Goal: Transaction & Acquisition: Purchase product/service

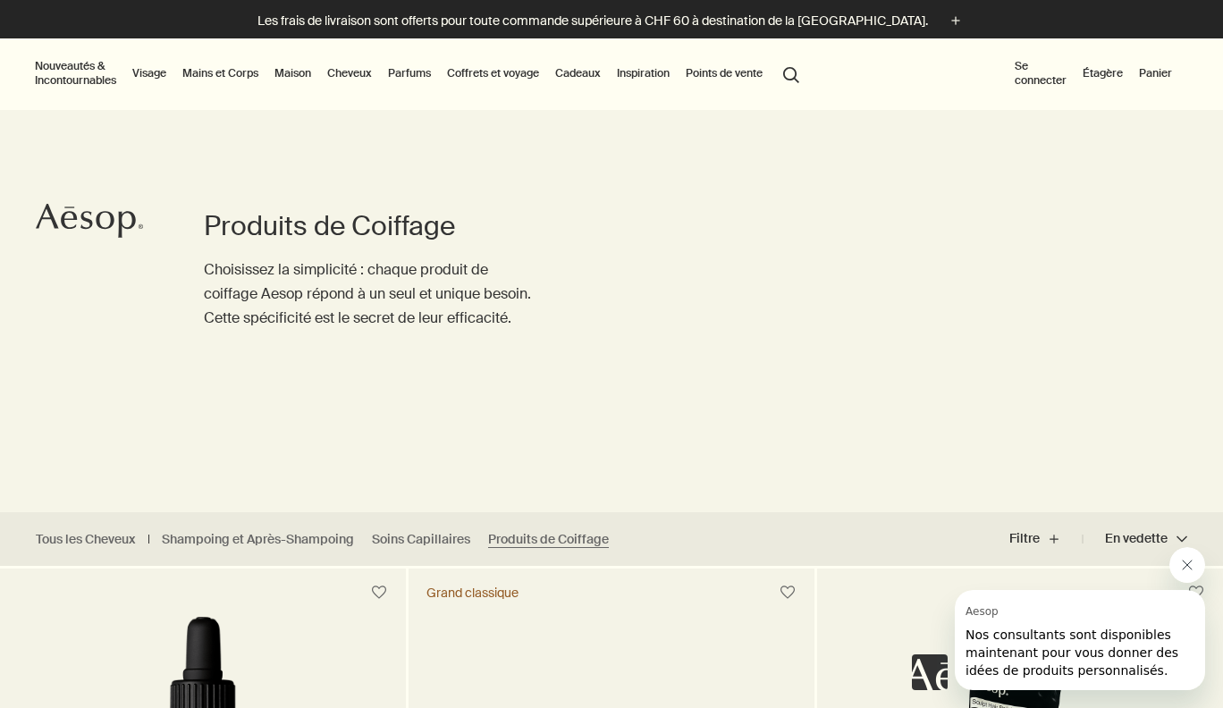
click at [81, 69] on button "Nouveautés & Incontournables" at bounding box center [75, 73] width 88 height 36
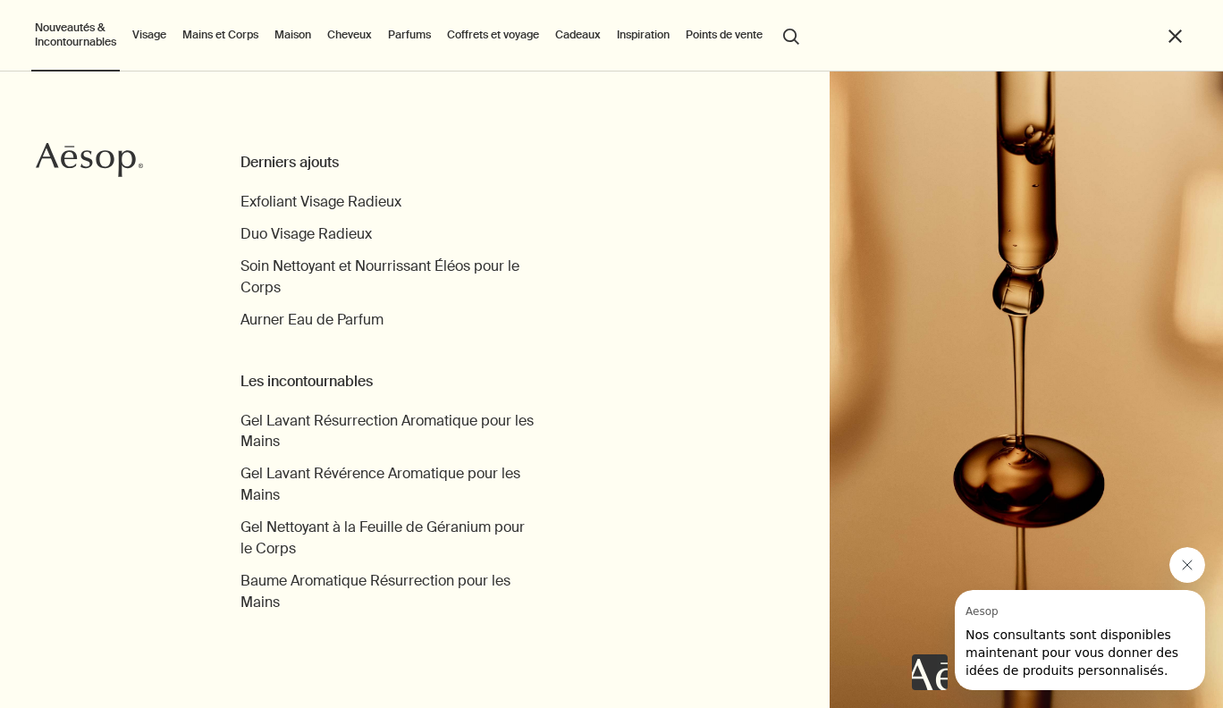
click at [264, 163] on div "Derniers ajouts" at bounding box center [387, 162] width 295 height 21
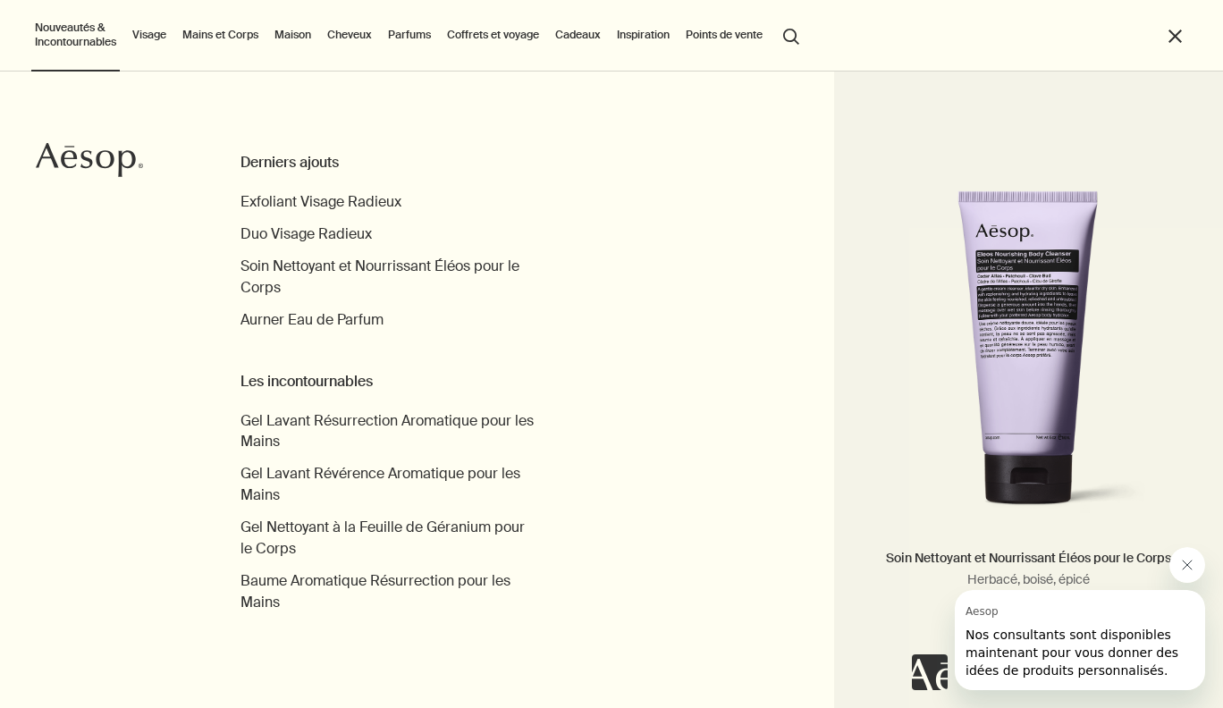
click at [1180, 564] on icon "Fermer le message de Aesop" at bounding box center [1187, 565] width 14 height 14
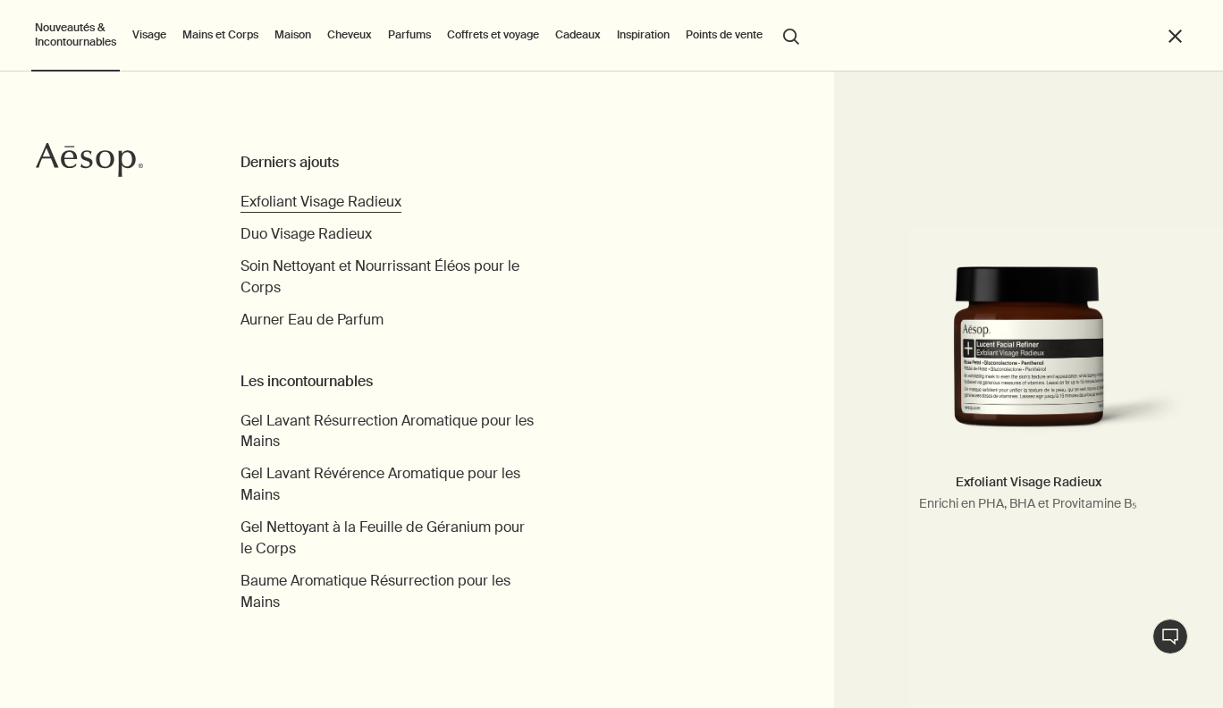
click at [270, 198] on span "Exfoliant Visage Radieux" at bounding box center [320, 201] width 161 height 19
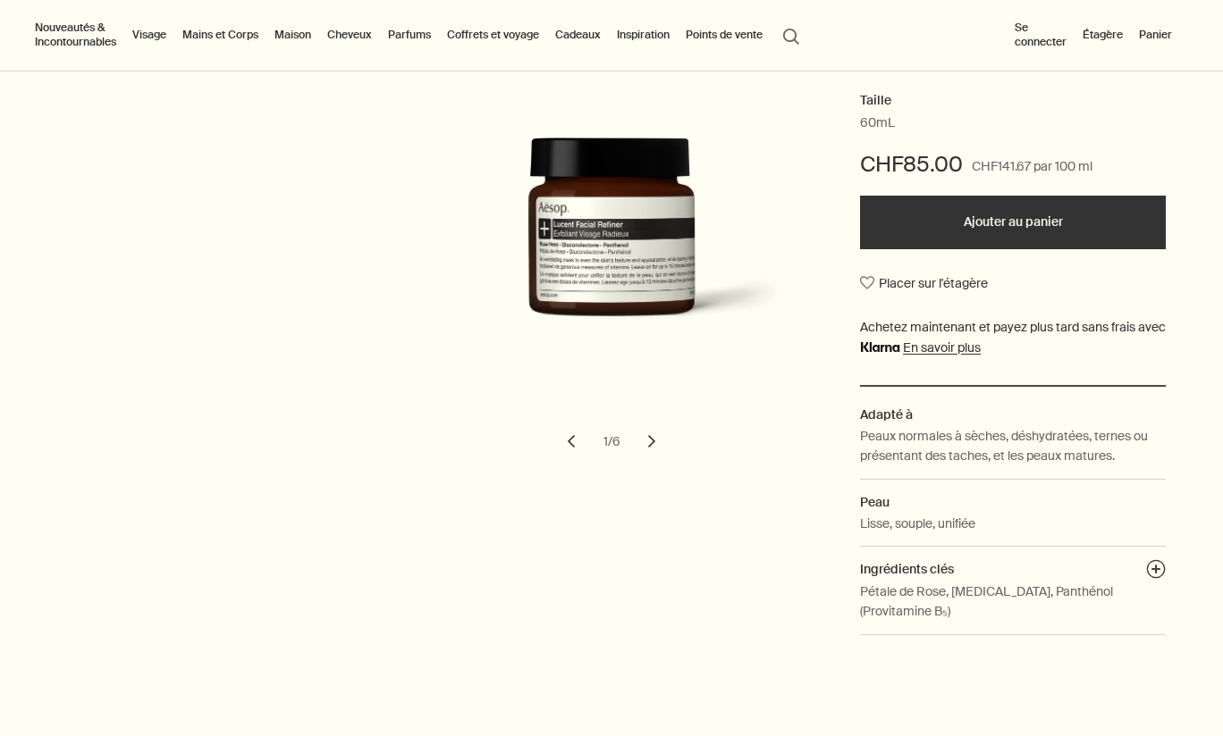
scroll to position [344, 0]
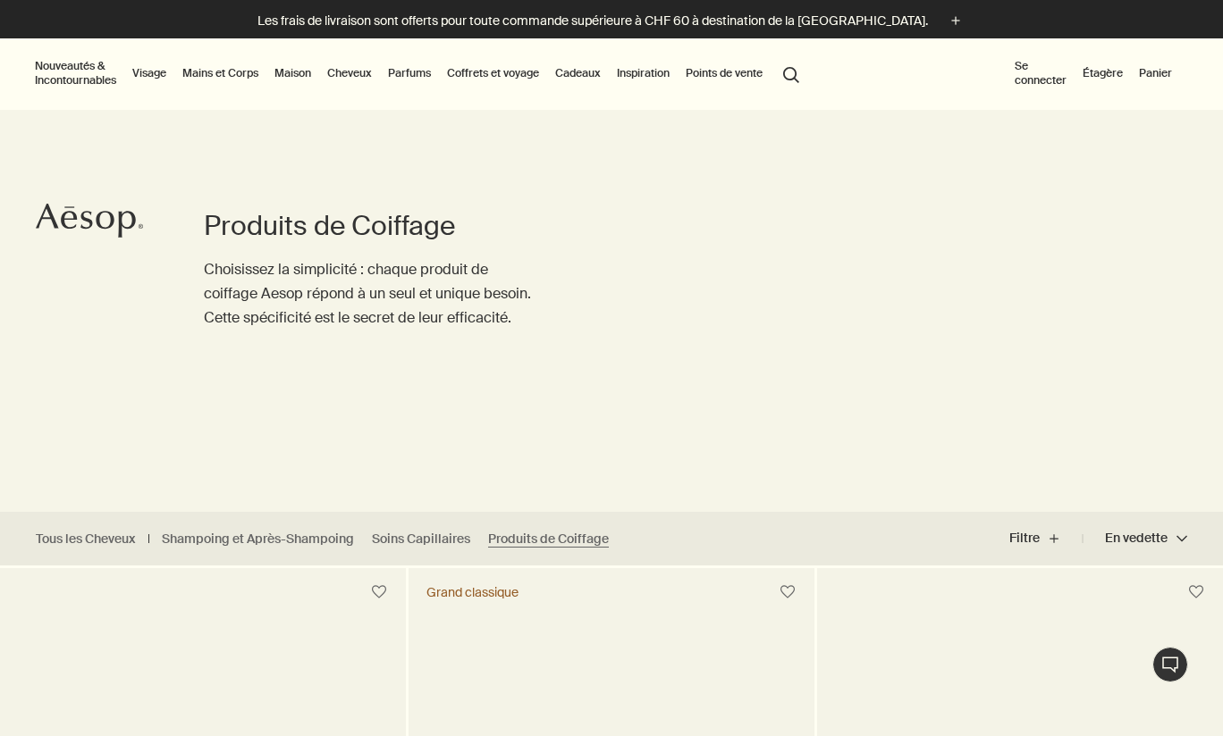
click at [80, 77] on button "Nouveautés & Incontournables" at bounding box center [75, 73] width 88 height 36
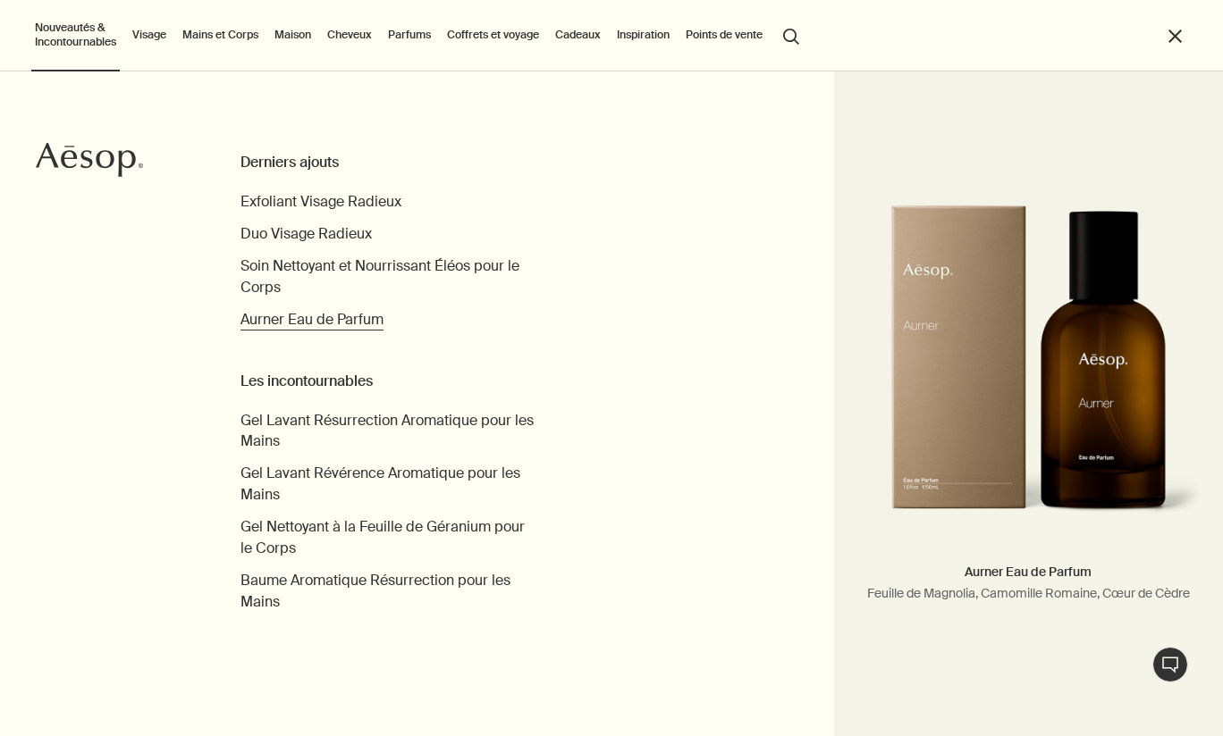
click at [283, 321] on span "Aurner Eau de Parfum" at bounding box center [311, 319] width 143 height 19
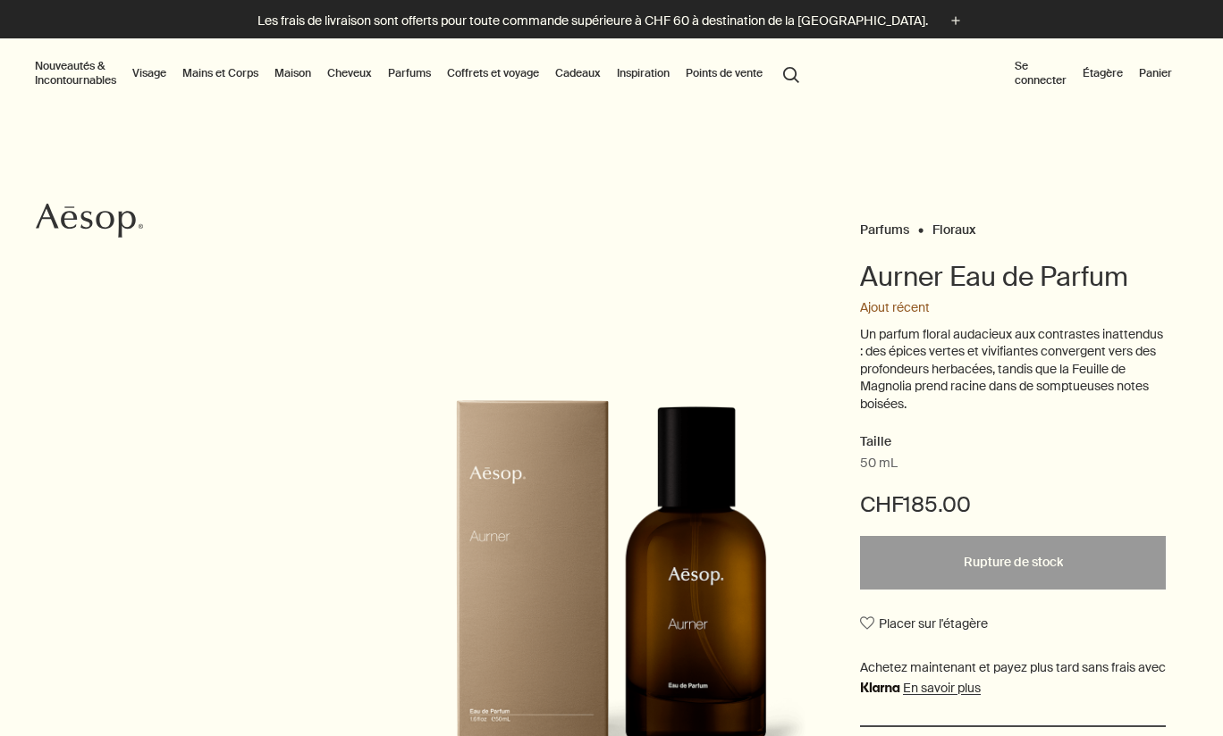
scroll to position [-1, 0]
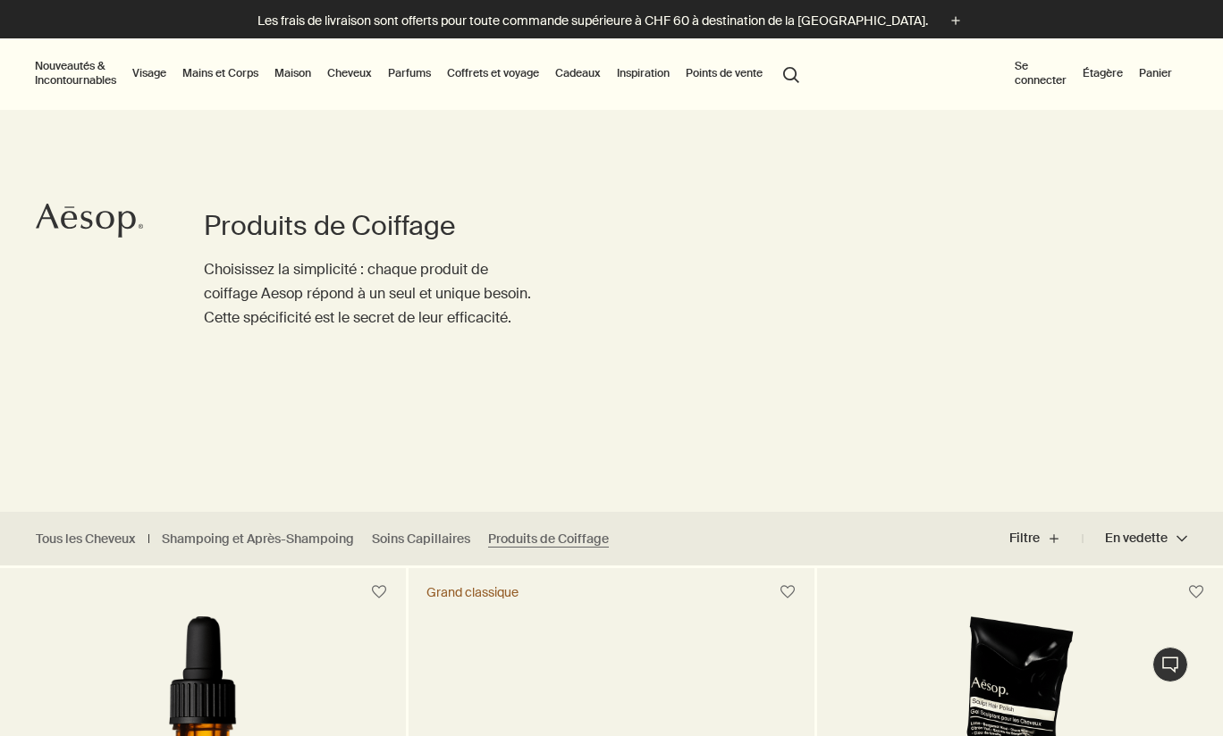
click at [80, 83] on button "Nouveautés & Incontournables" at bounding box center [75, 73] width 88 height 36
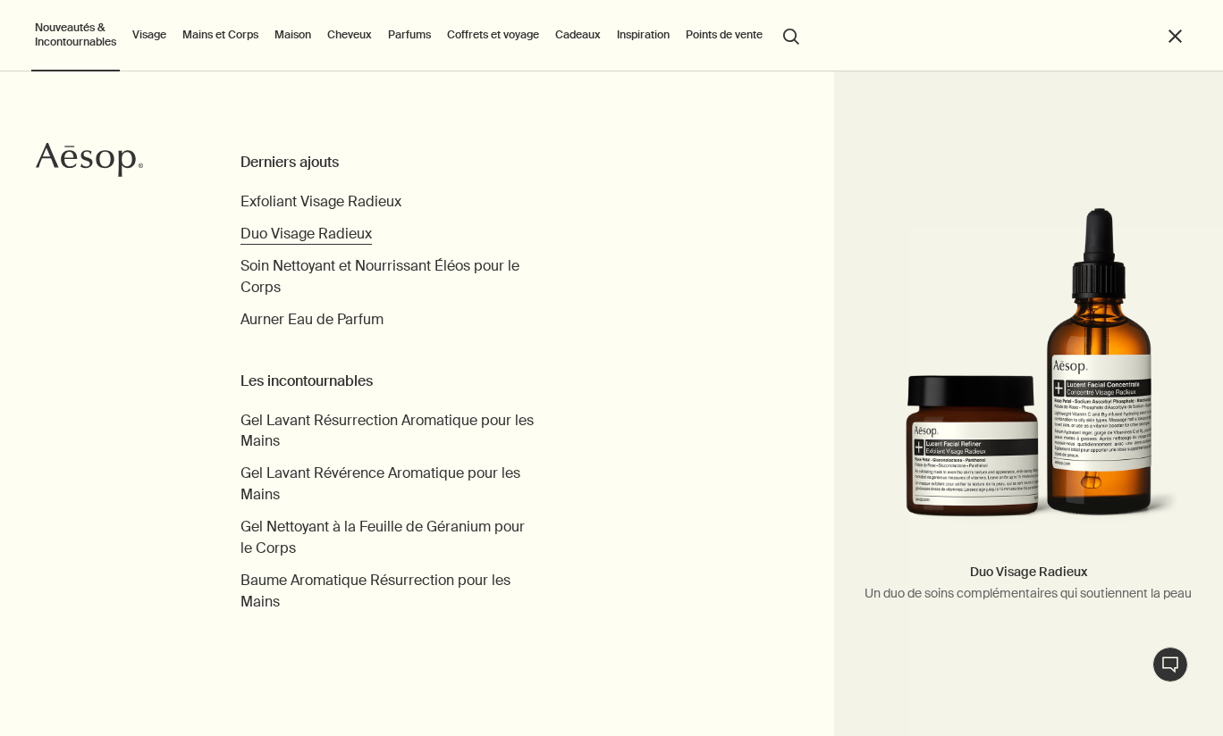
click at [277, 238] on span "Duo Visage Radieux" at bounding box center [305, 233] width 131 height 19
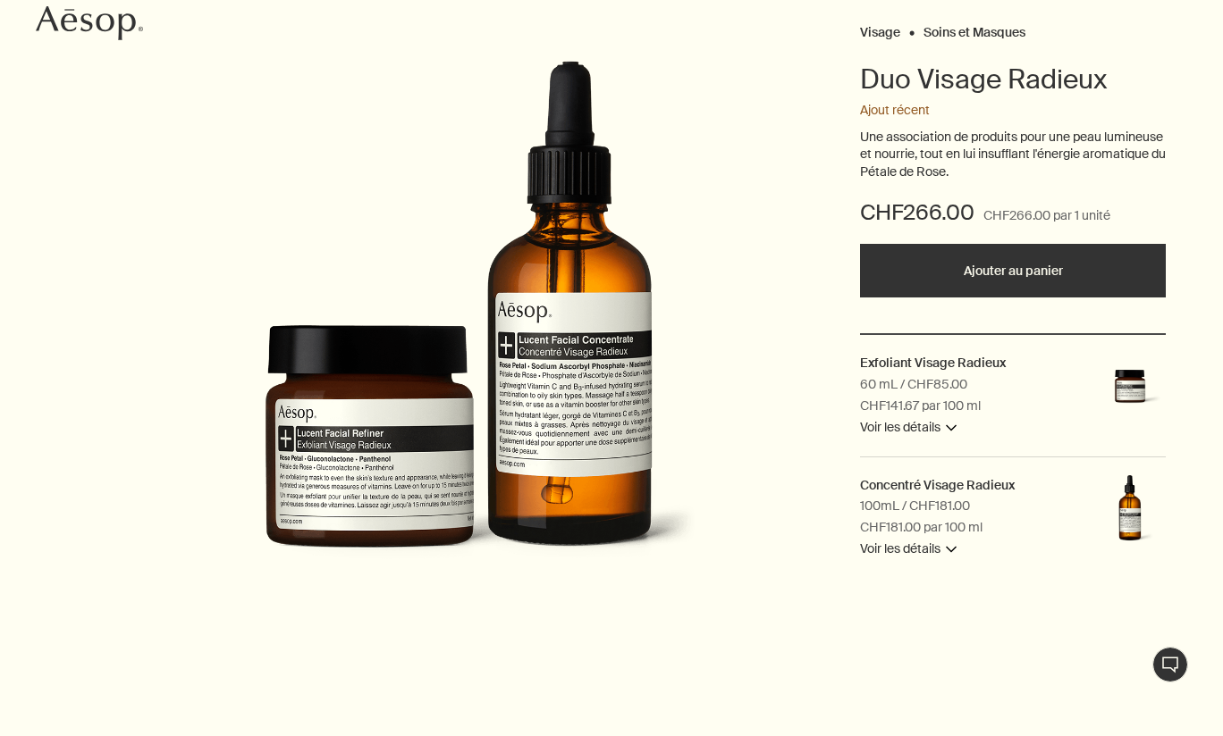
scroll to position [212, 0]
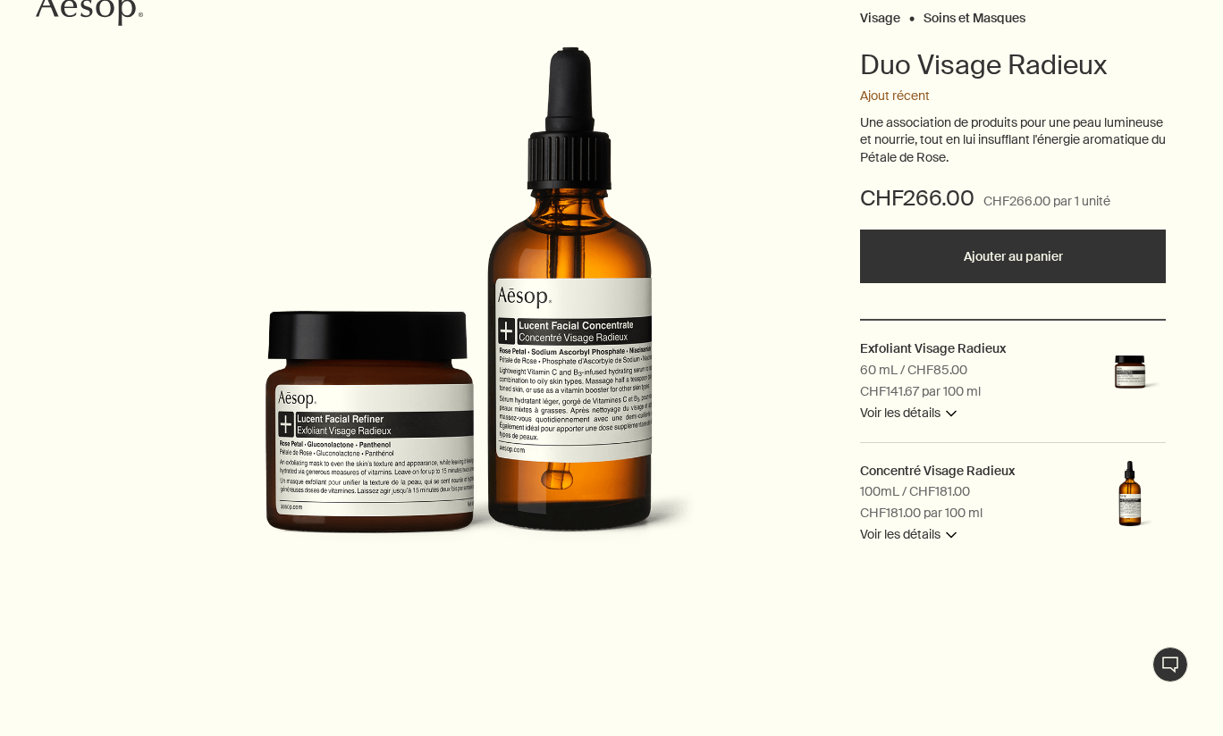
click at [959, 256] on button "Ajouter au panier" at bounding box center [1013, 257] width 306 height 54
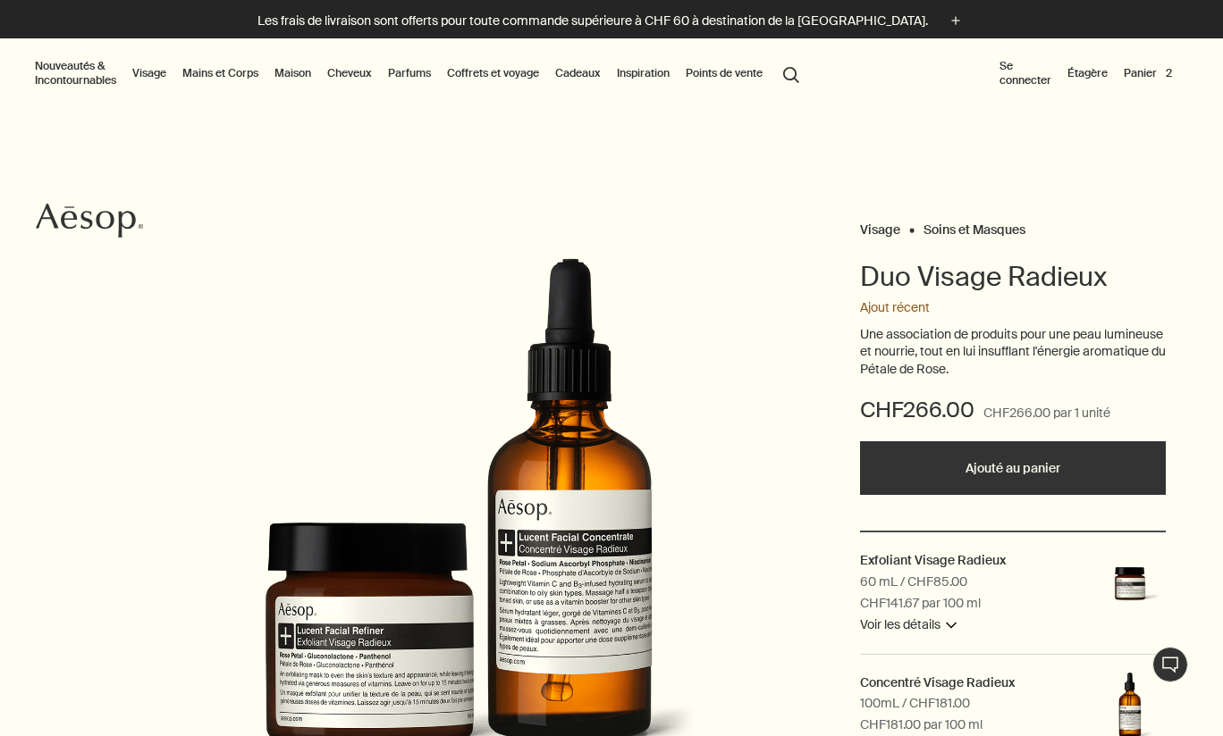
scroll to position [0, 0]
click at [1145, 73] on button "Panier 2" at bounding box center [1147, 73] width 55 height 21
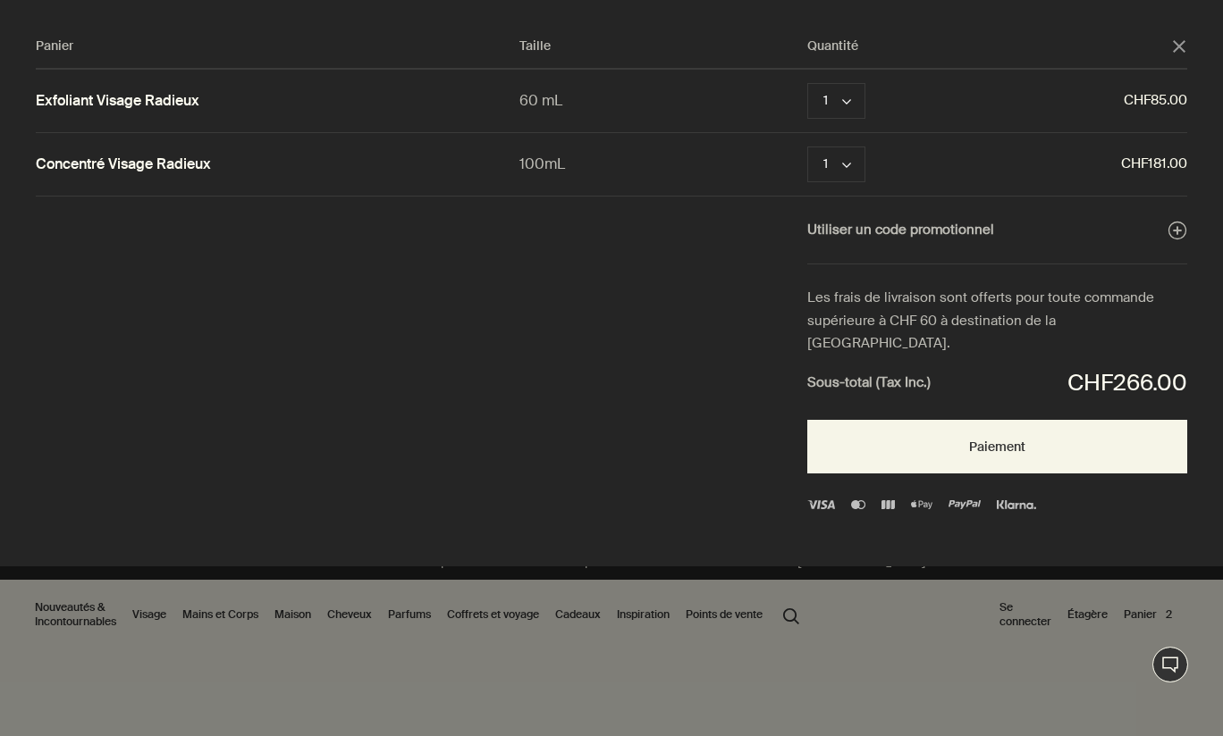
click at [1182, 33] on div "Panier Taille Quantité close Exfoliant Visage Radieux 60 mL 1 chevron Retirer C…" at bounding box center [629, 283] width 1258 height 567
click at [1176, 46] on icon "close" at bounding box center [1179, 46] width 13 height 13
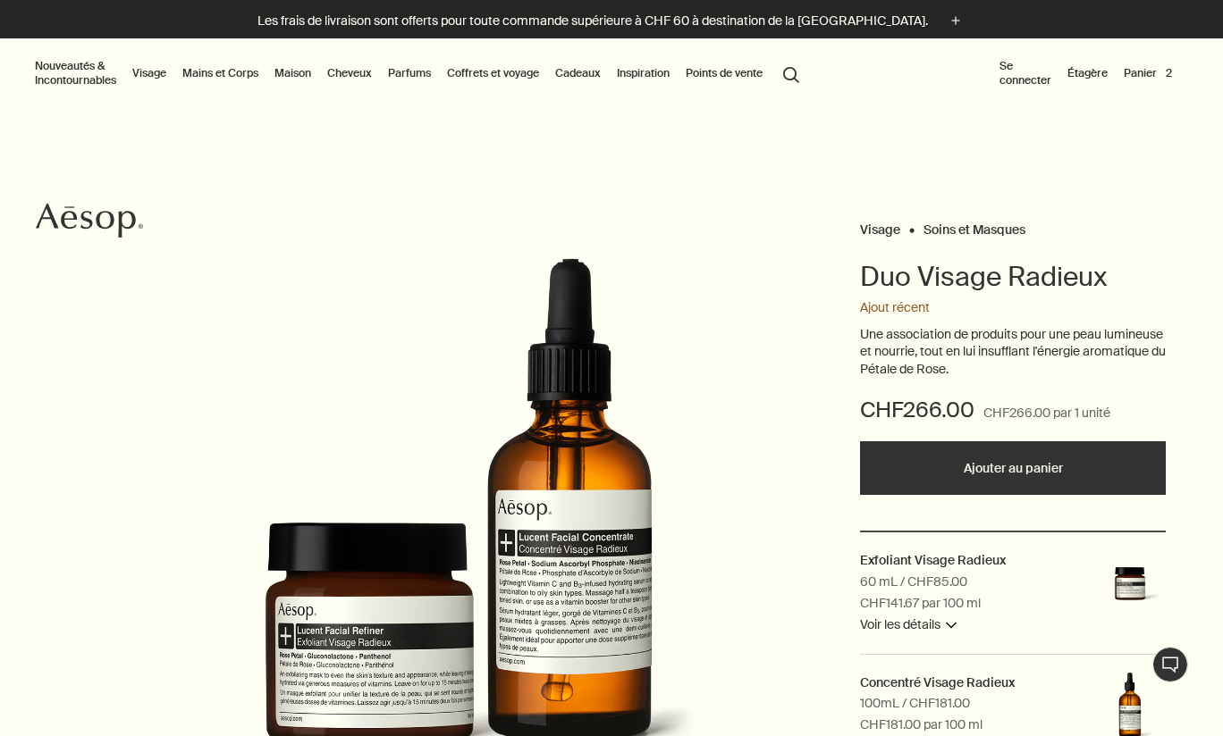
click at [1013, 80] on button "Se connecter" at bounding box center [1025, 73] width 59 height 36
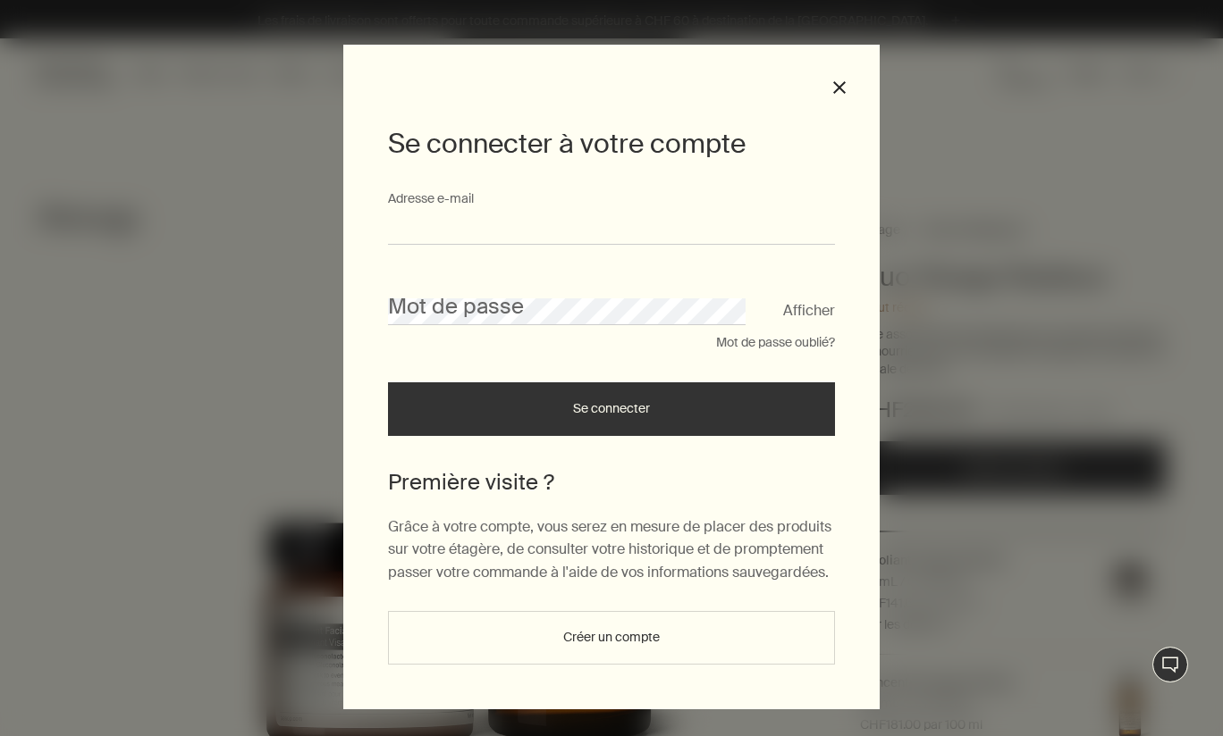
type input "**********"
click at [611, 416] on button "Se connecter" at bounding box center [611, 409] width 447 height 54
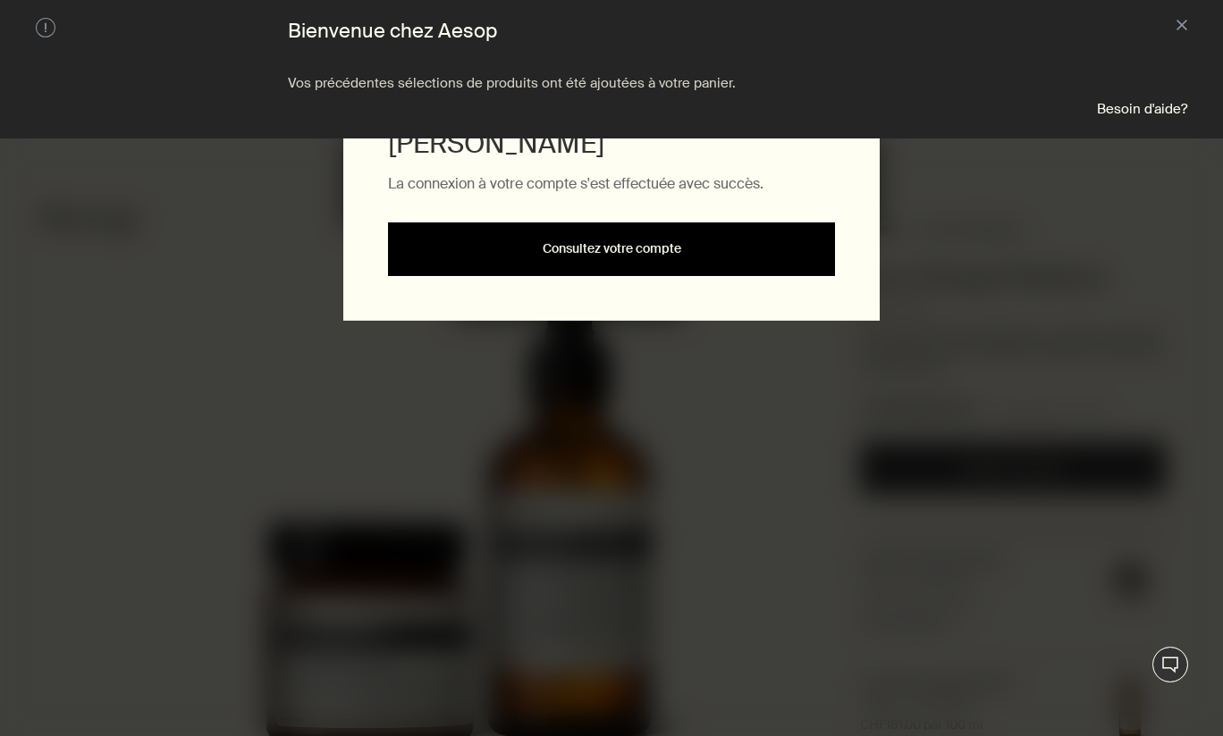
click at [786, 234] on link "Consultez votre compte" at bounding box center [611, 250] width 447 height 54
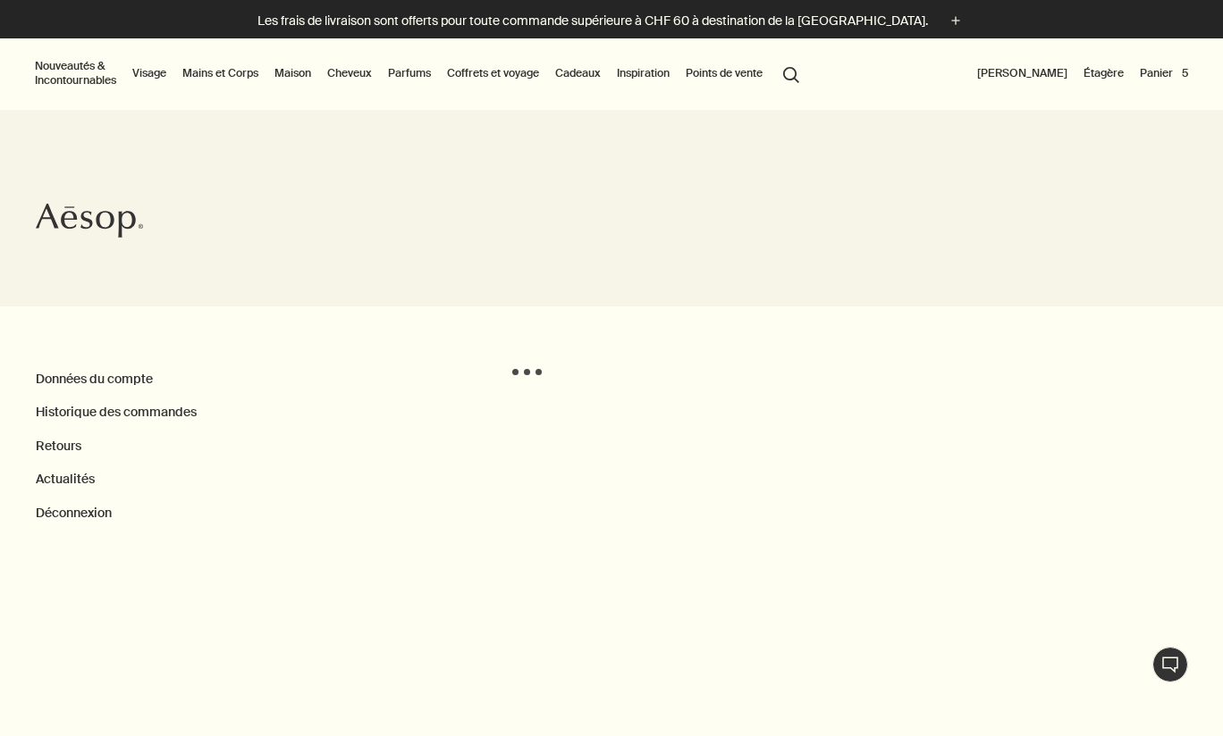
click at [1136, 77] on button "Panier 5" at bounding box center [1163, 73] width 55 height 21
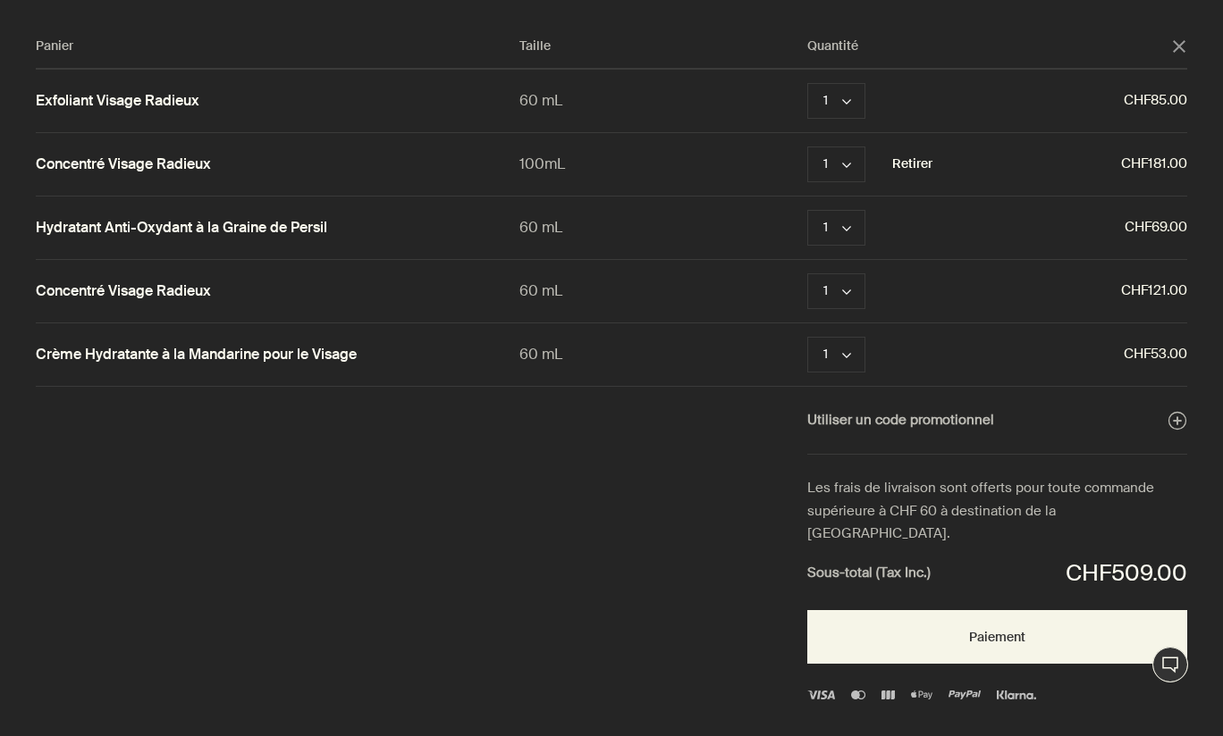
click at [904, 164] on button "Retirer" at bounding box center [912, 164] width 40 height 21
click at [904, 97] on button "Retirer" at bounding box center [912, 100] width 40 height 21
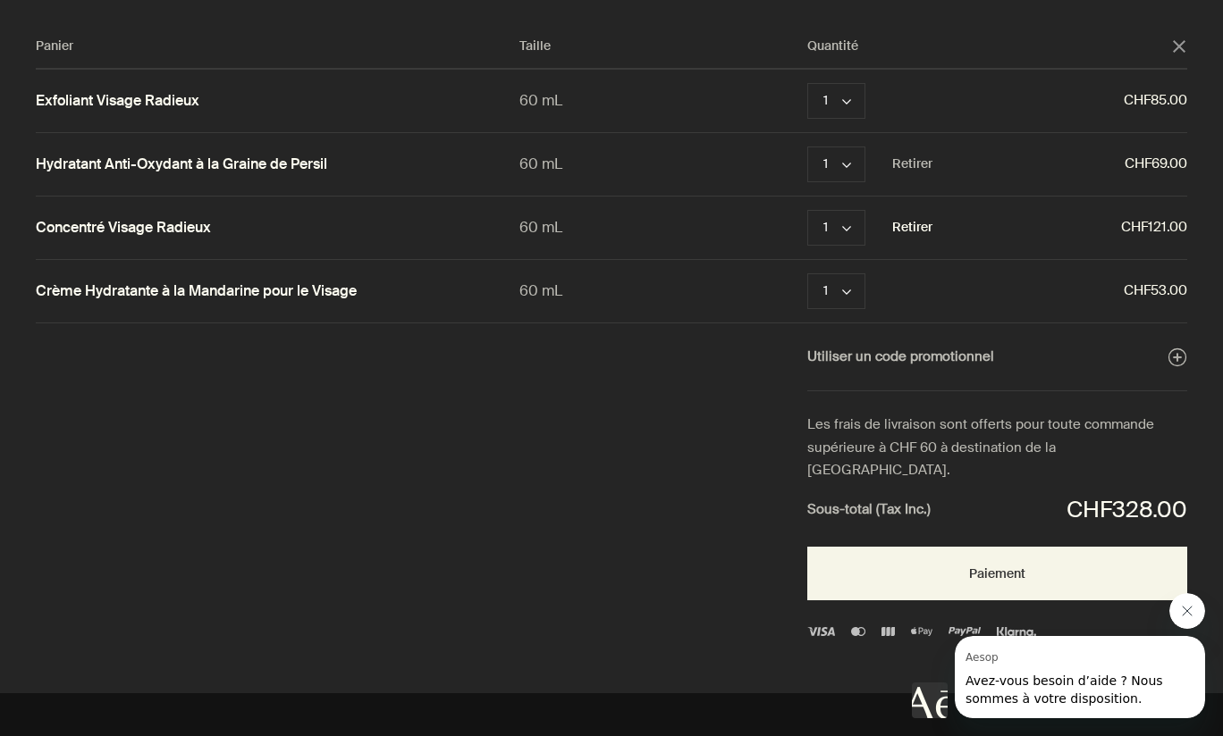
click at [913, 231] on button "Retirer" at bounding box center [912, 227] width 40 height 21
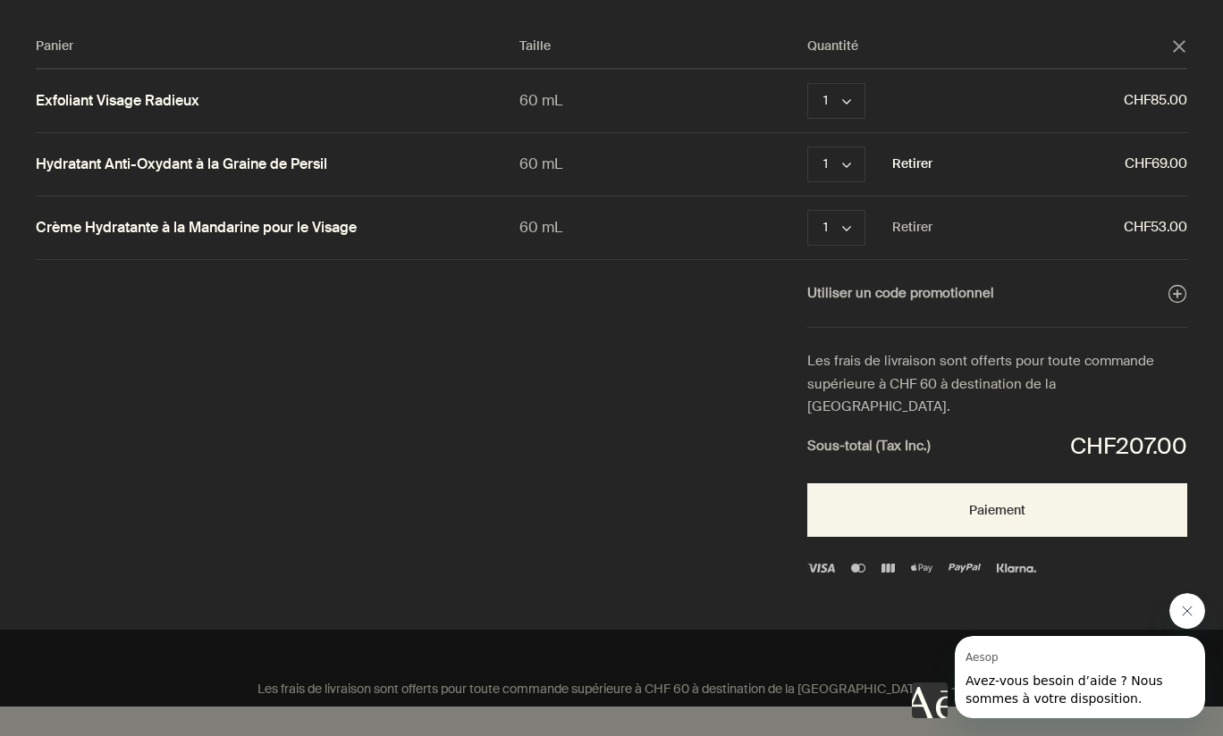
click at [906, 166] on button "Retirer" at bounding box center [912, 164] width 40 height 21
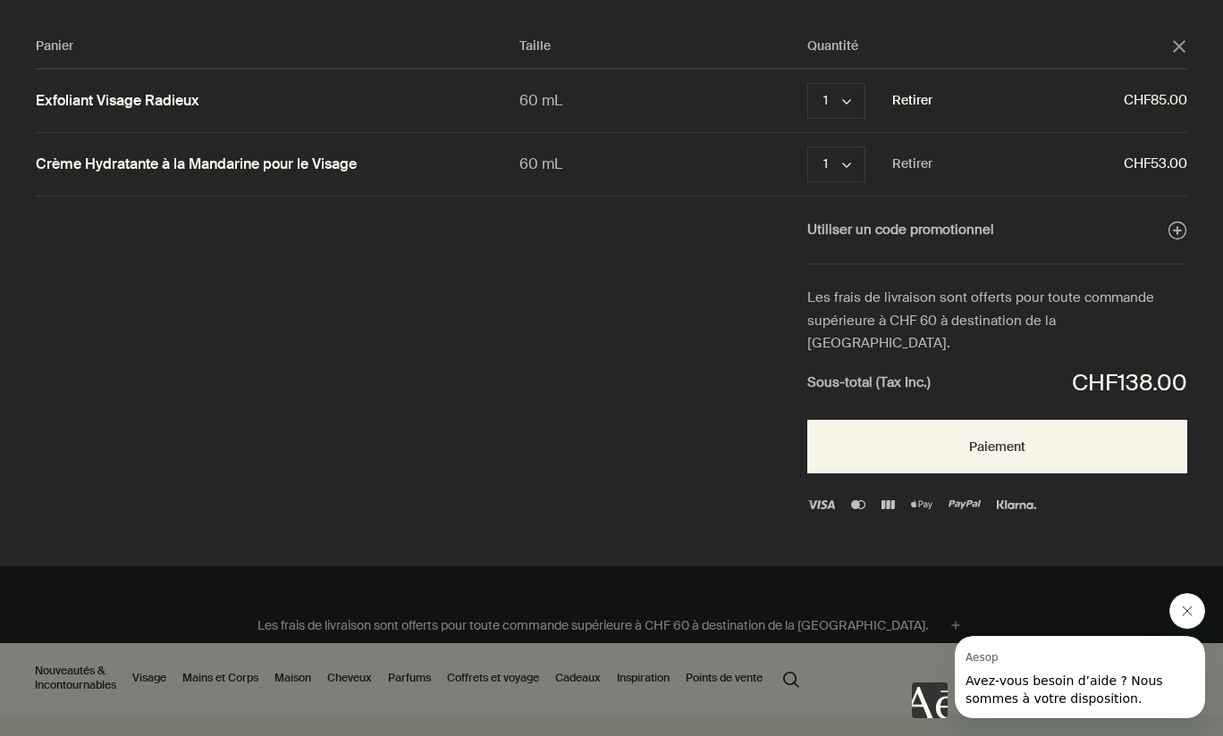
click at [901, 97] on button "Retirer" at bounding box center [912, 100] width 40 height 21
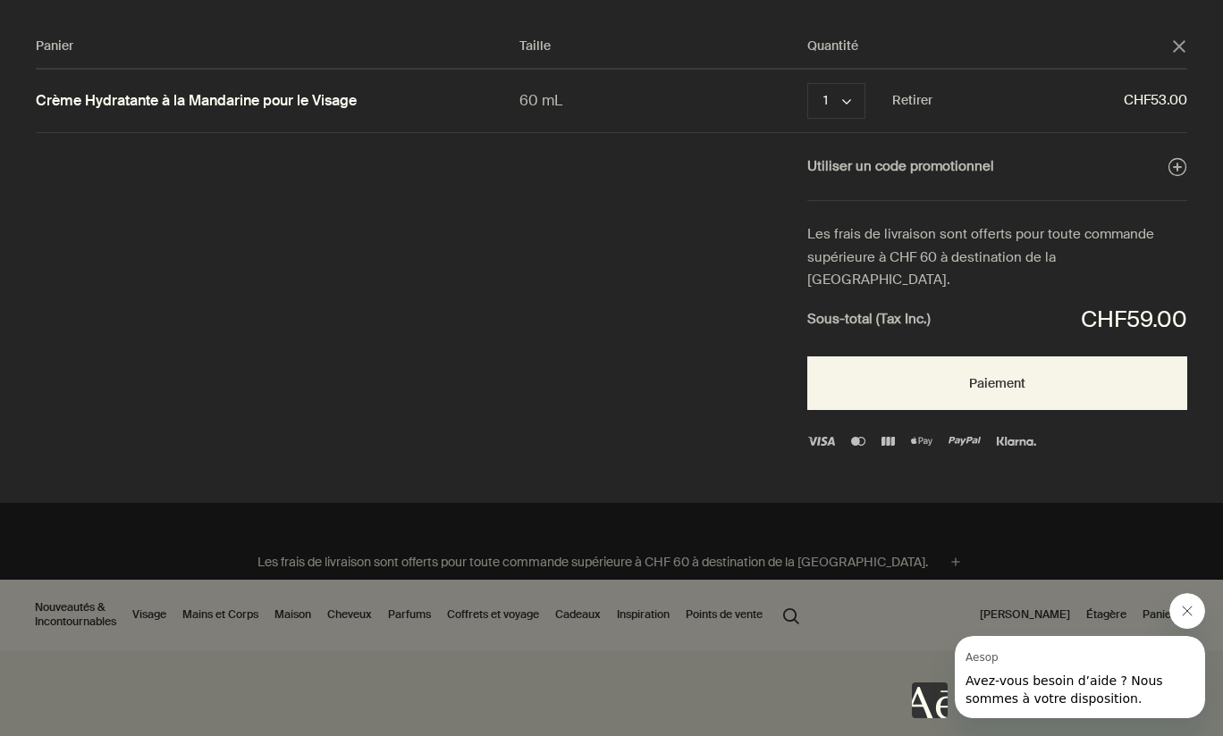
click at [1178, 46] on polygon "Fermer" at bounding box center [1179, 46] width 13 height 13
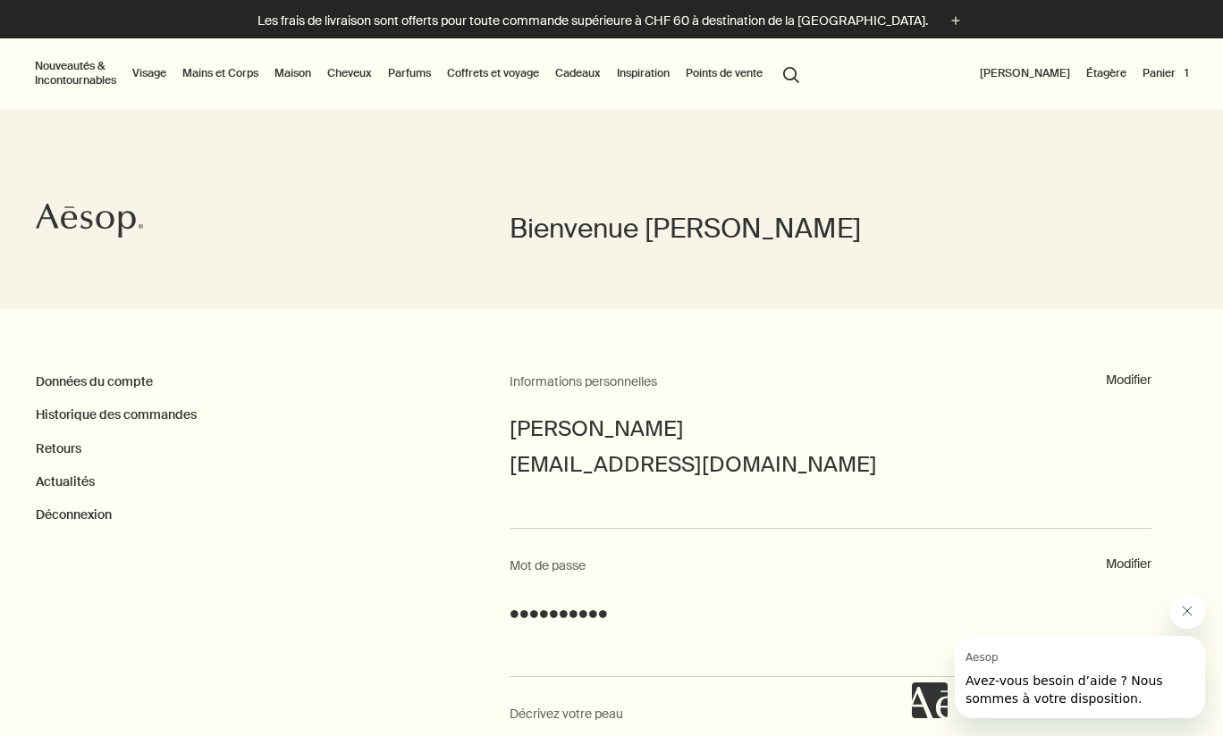
click at [80, 72] on button "Nouveautés & Incontournables" at bounding box center [75, 73] width 88 height 36
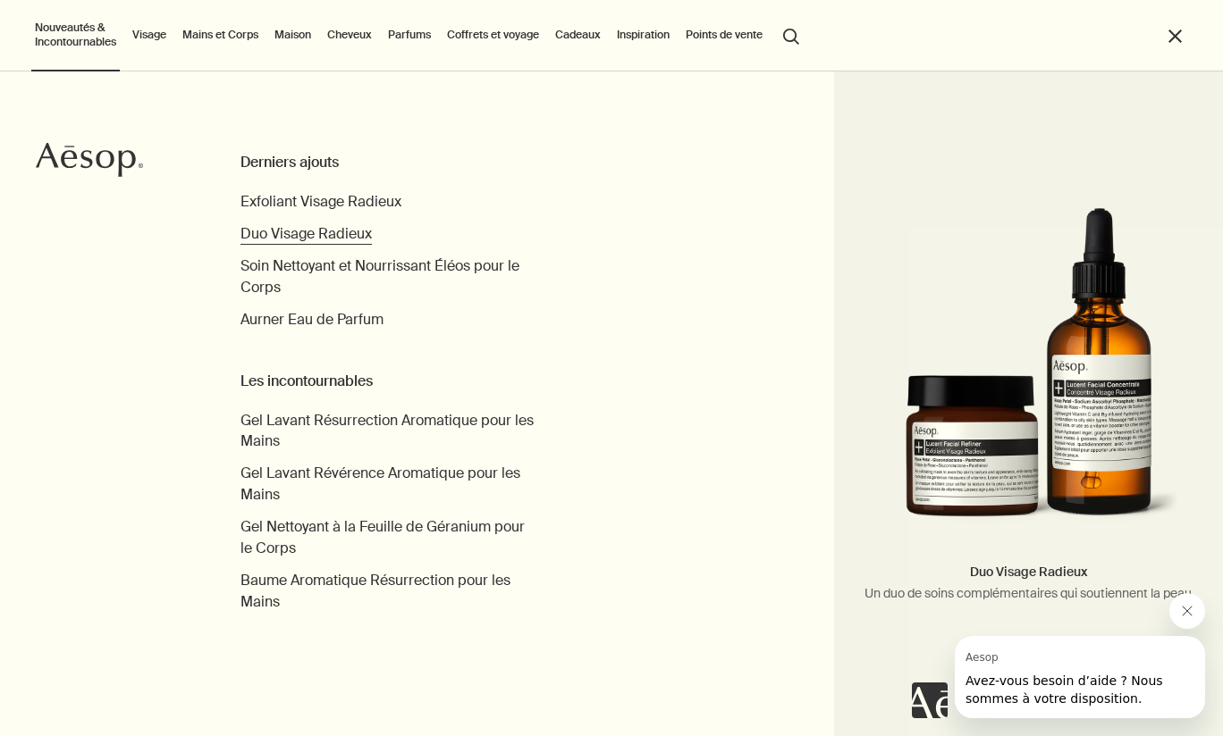
click at [324, 235] on span "Duo Visage Radieux" at bounding box center [305, 233] width 131 height 19
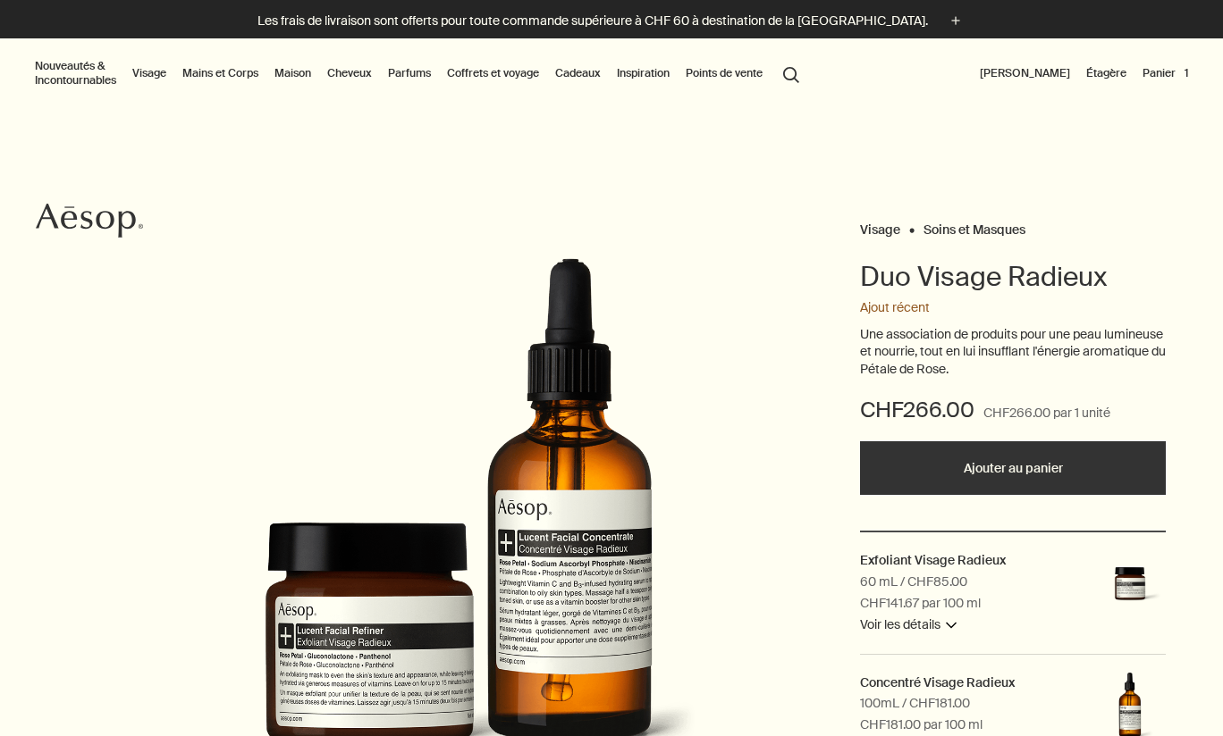
click at [1009, 461] on button "Ajouter au panier" at bounding box center [1013, 468] width 306 height 54
click at [804, 79] on button "search Rechercher" at bounding box center [791, 73] width 32 height 34
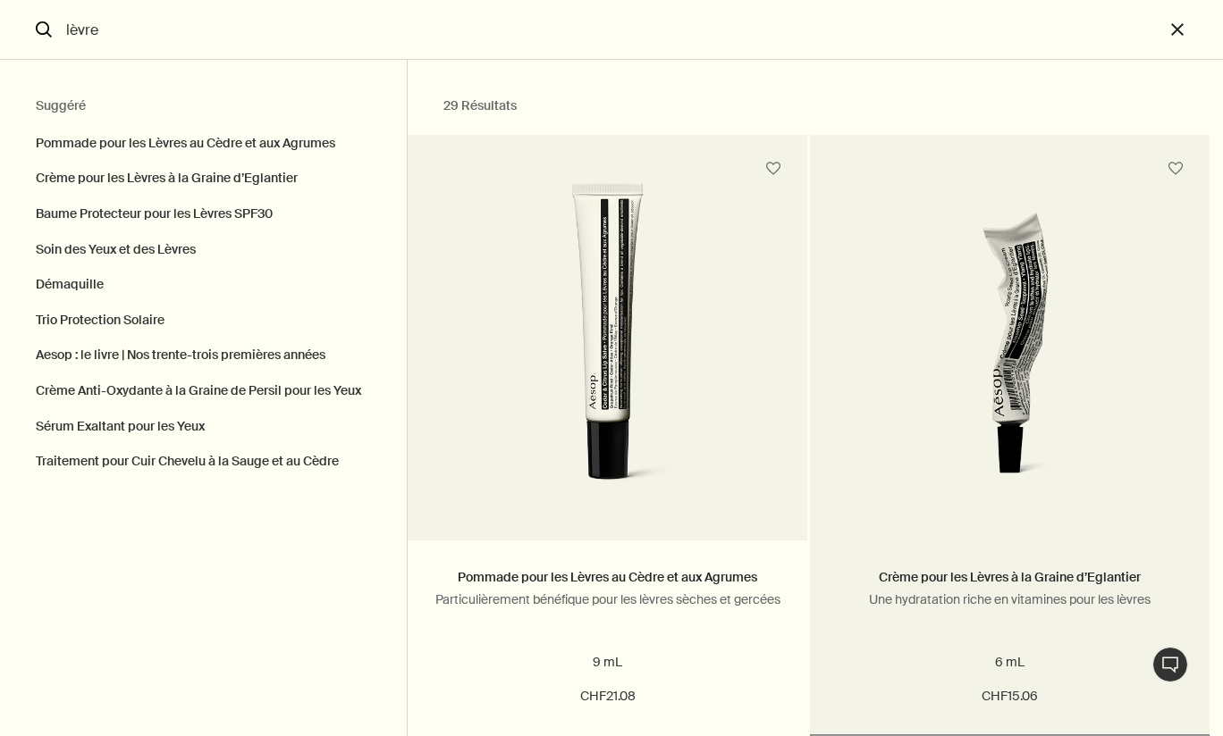
type input "lèvre"
click at [1021, 424] on img "Rechercher" at bounding box center [1009, 363] width 346 height 302
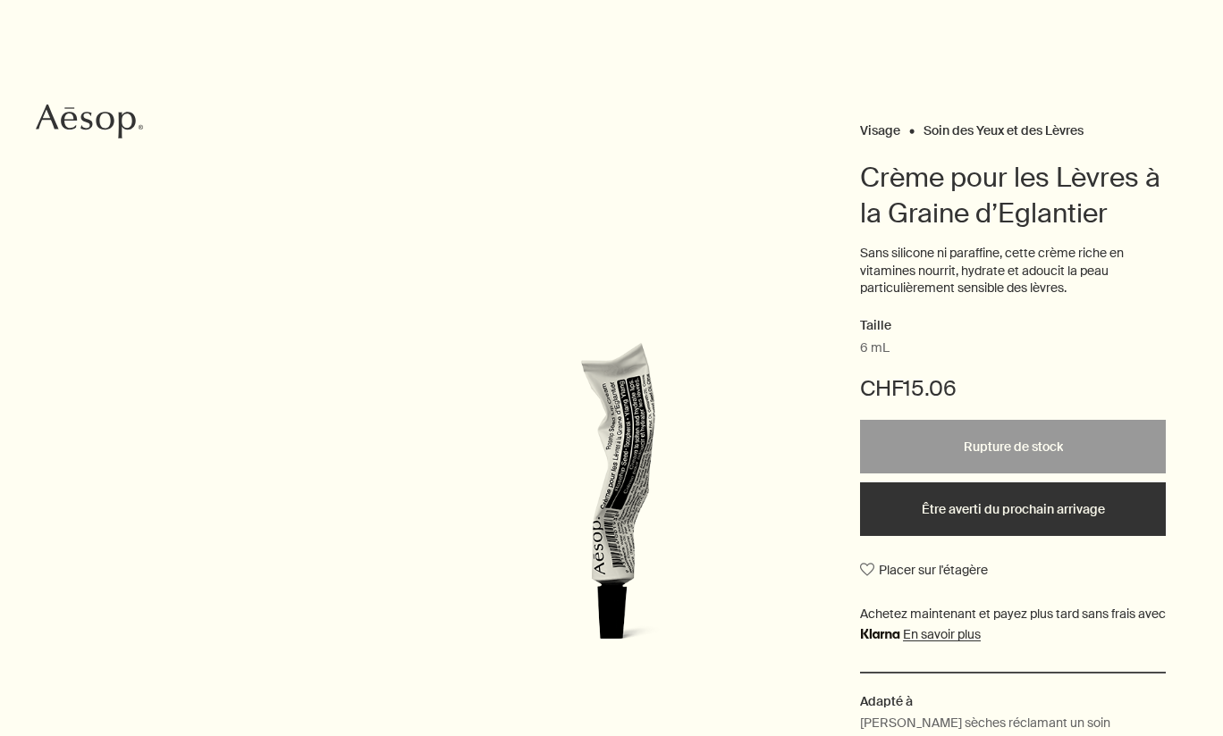
scroll to position [108, 0]
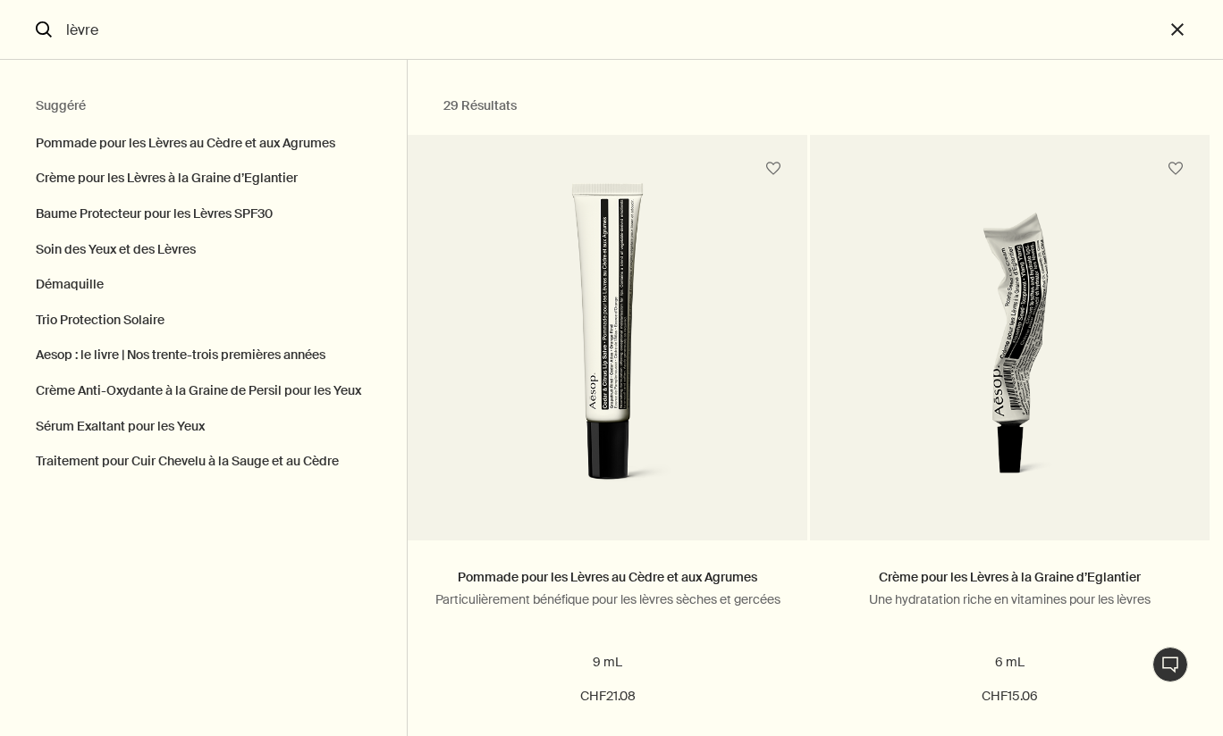
type input "l"
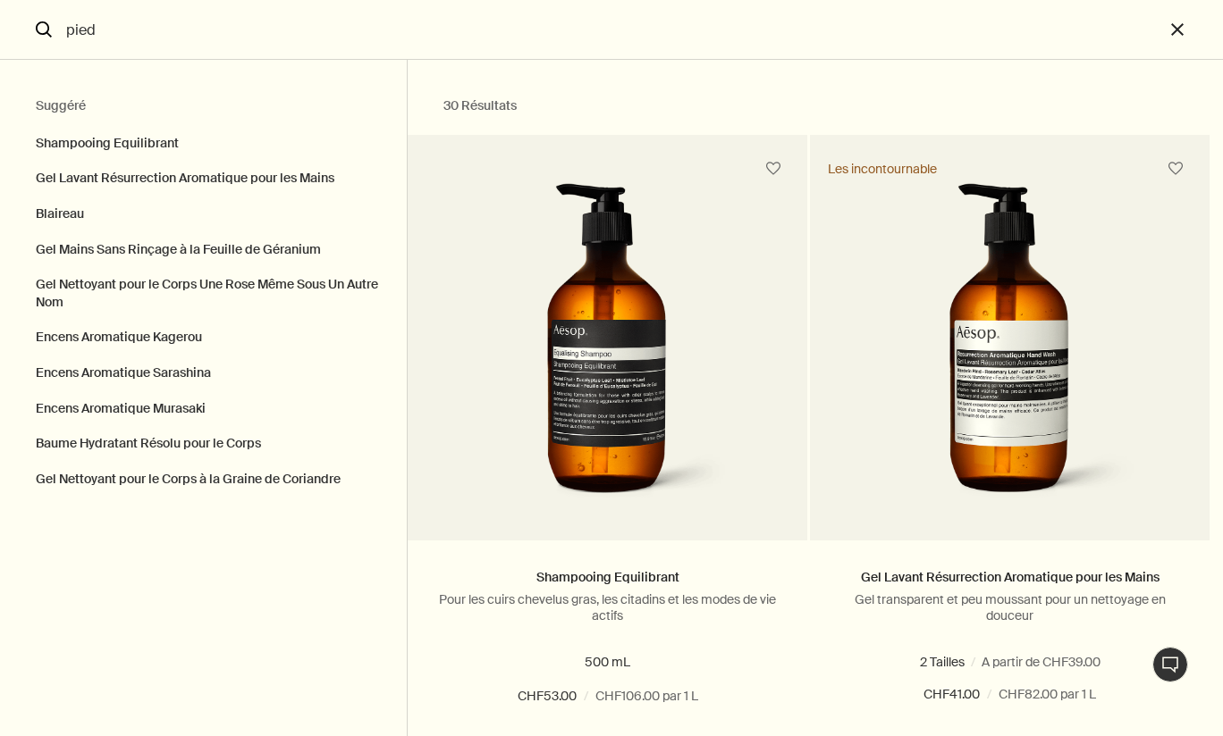
type input "pied"
click at [45, 29] on icon "search" at bounding box center [44, 29] width 16 height 16
type output "30 RésultatsShampooing EquilibrantPour les cuirs chevelus gras, les citadins et…"
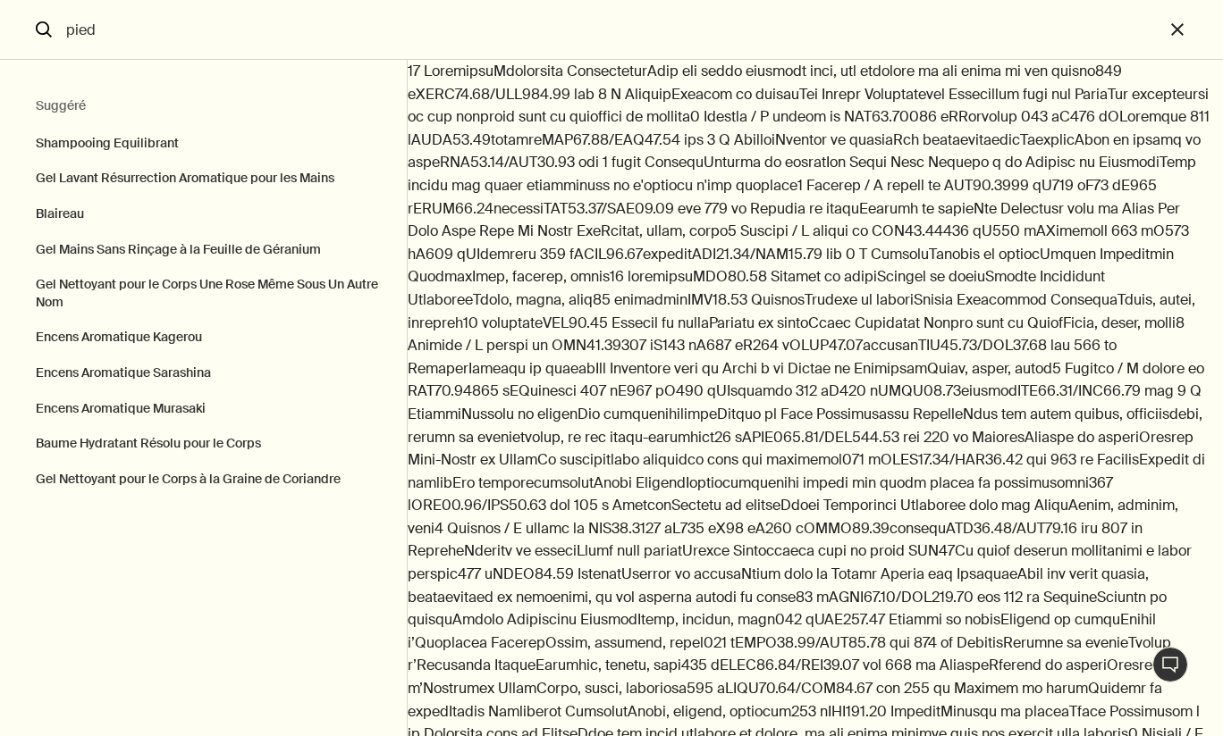
click at [89, 35] on input "pied" at bounding box center [611, 29] width 1105 height 59
type input "main"
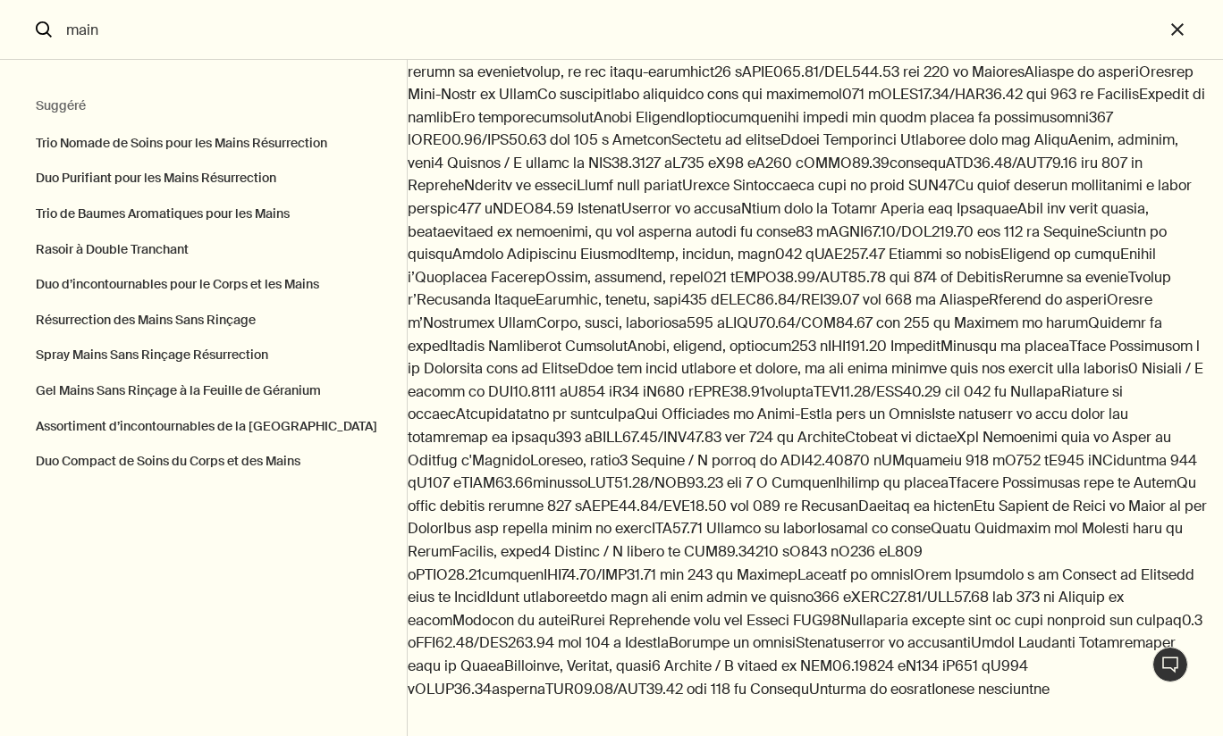
scroll to position [717, 0]
click img "Rechercher"
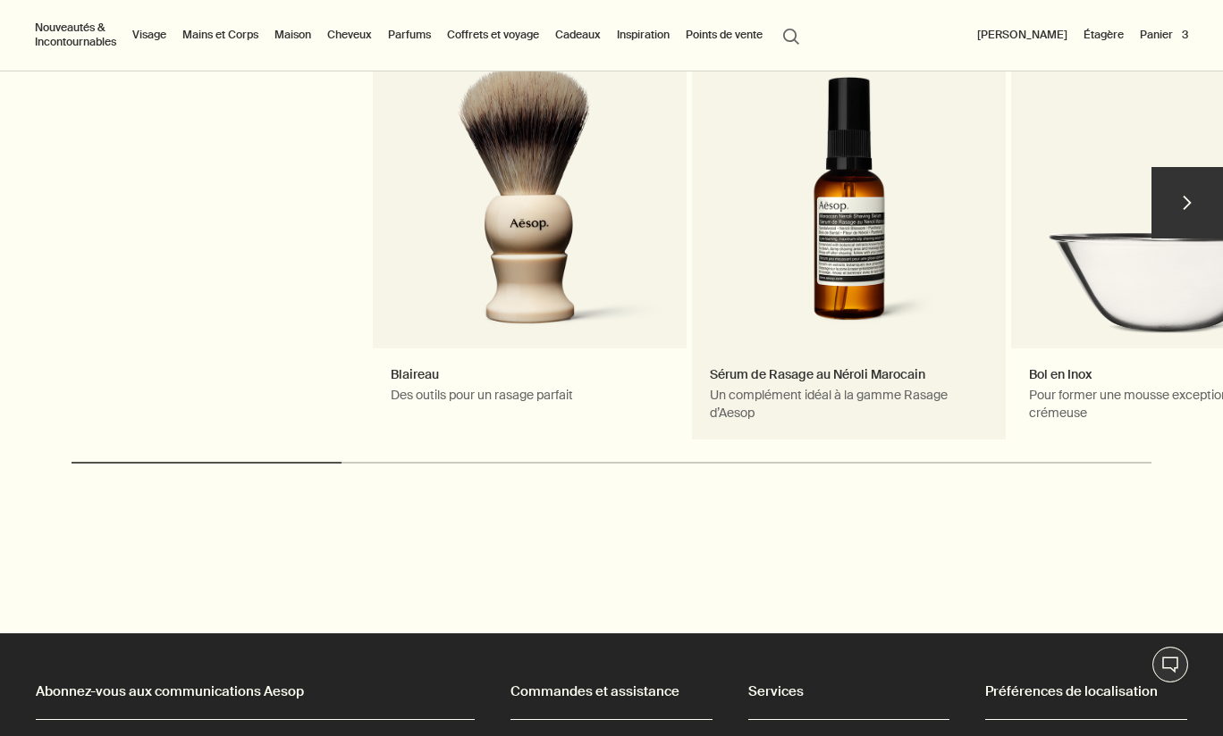
scroll to position [1261, 0]
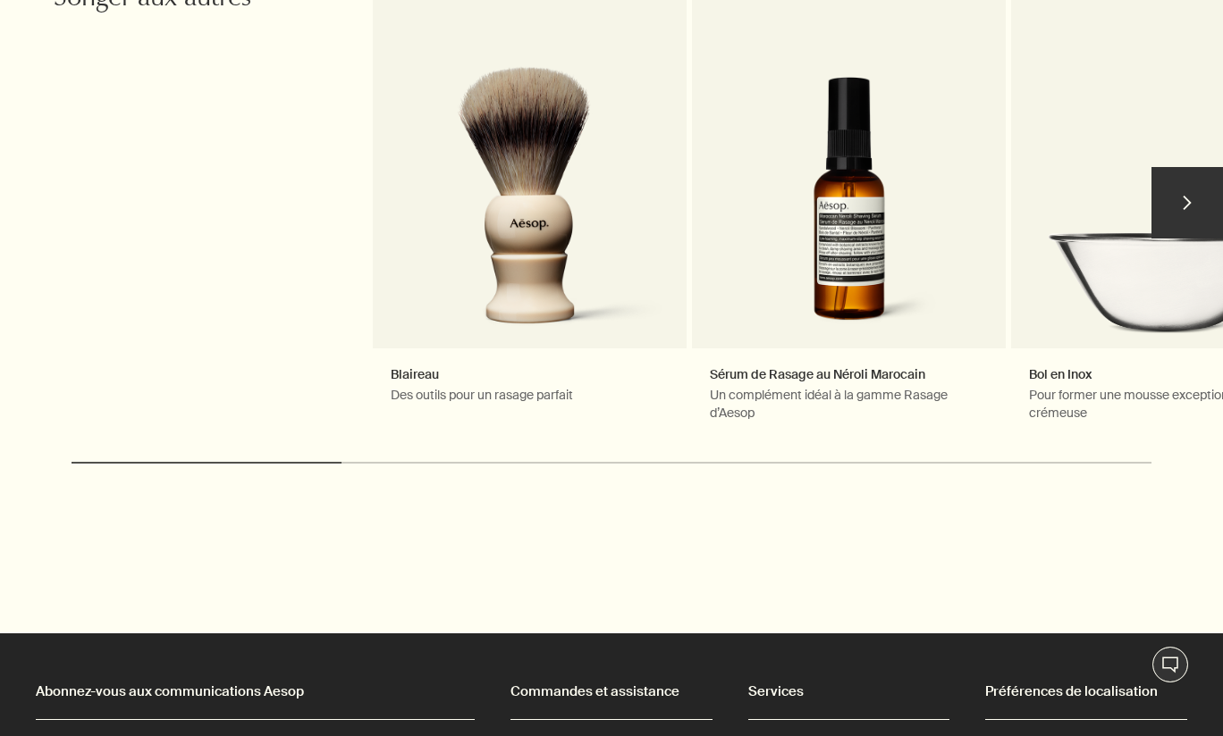
click at [1183, 196] on button "chevron" at bounding box center [1186, 202] width 71 height 71
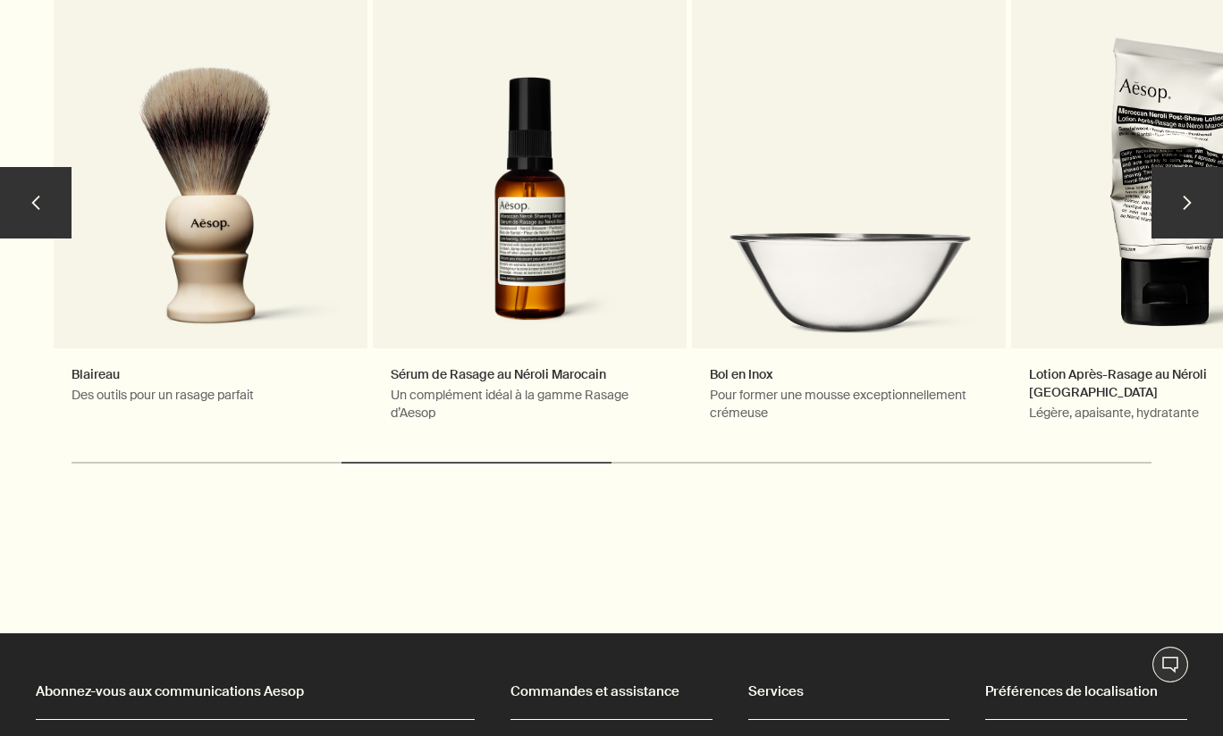
click at [1183, 196] on button "chevron" at bounding box center [1186, 202] width 71 height 71
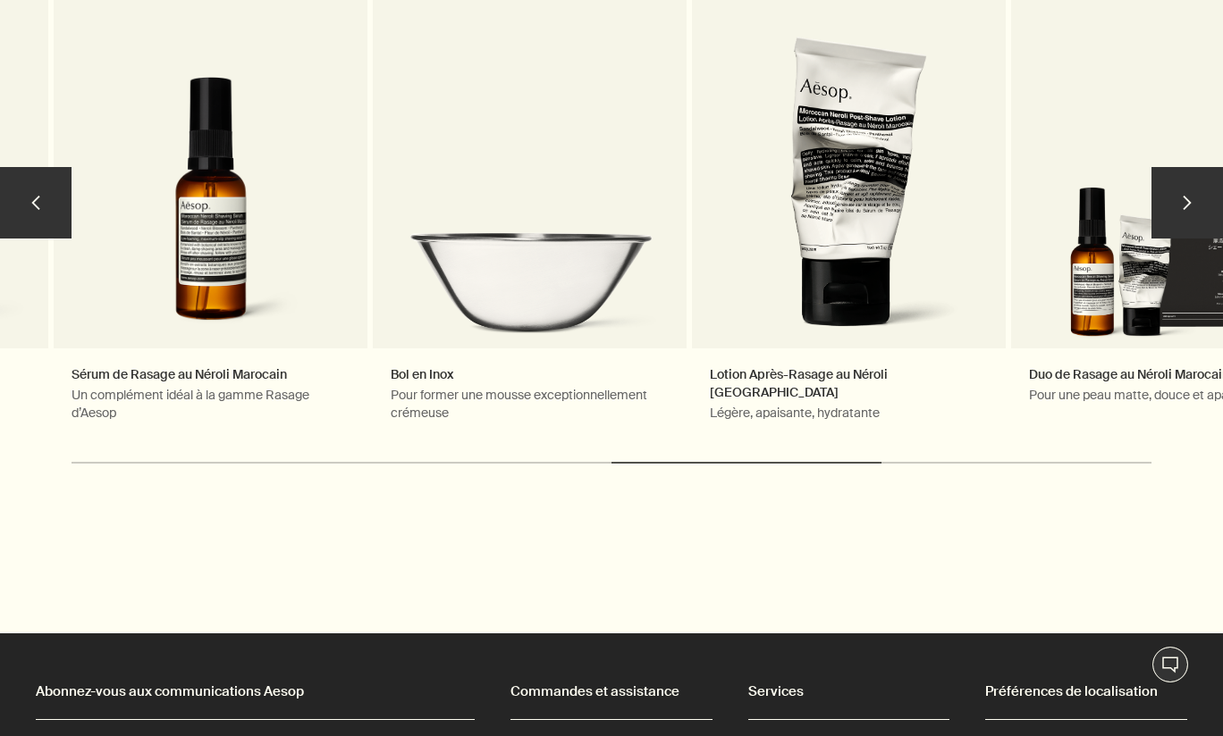
click at [1183, 196] on button "chevron" at bounding box center [1186, 202] width 71 height 71
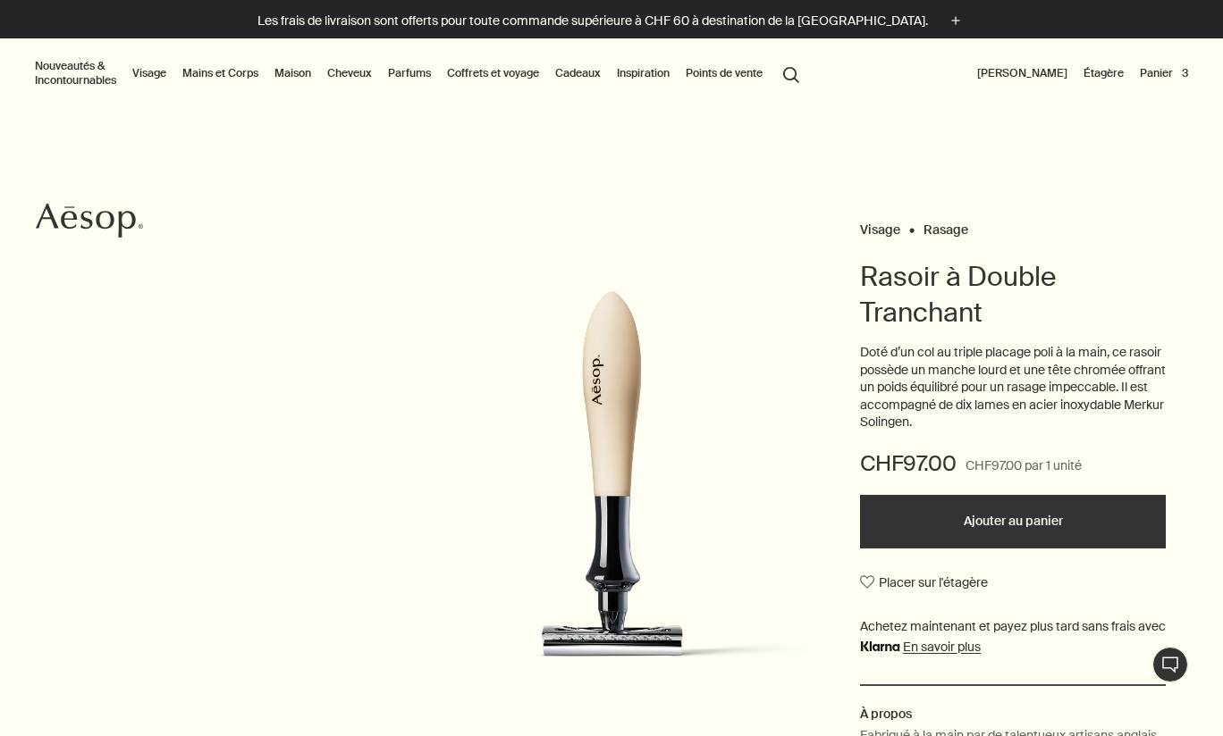
scroll to position [0, 0]
click at [87, 72] on button "Nouveautés & Incontournables" at bounding box center [75, 73] width 88 height 36
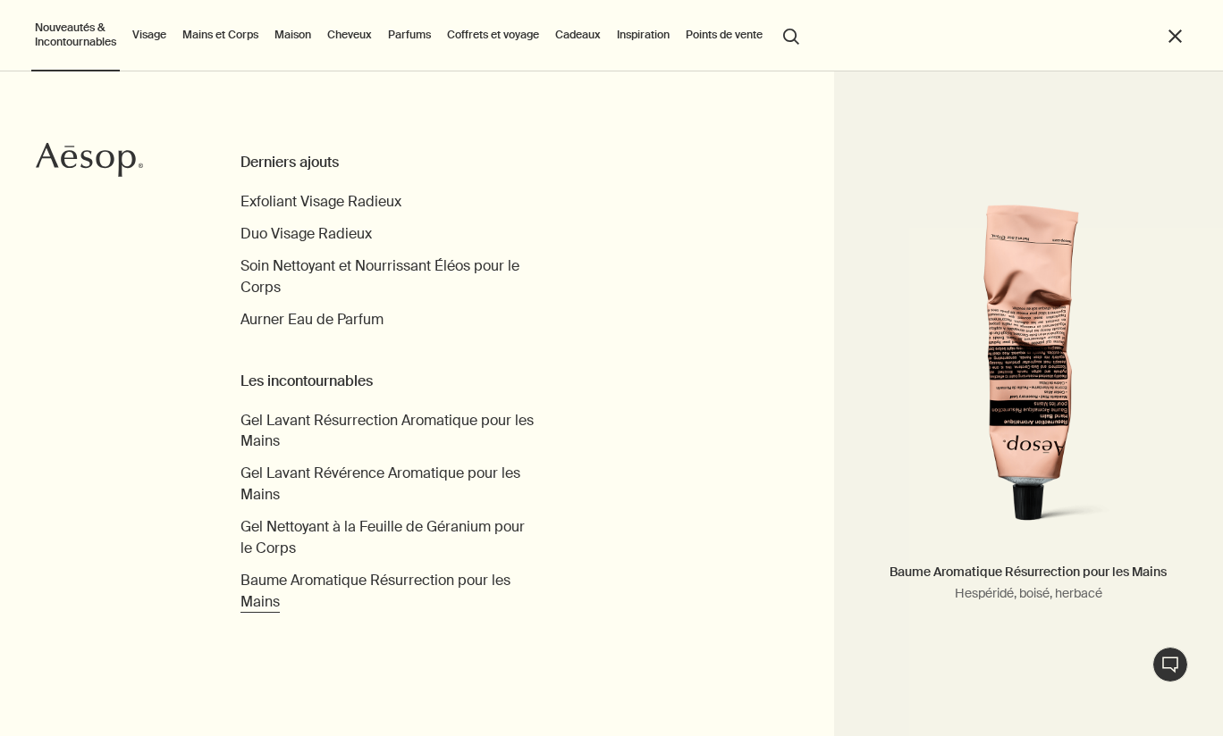
click at [285, 584] on span "Baume Aromatique Résurrection pour les Mains" at bounding box center [375, 591] width 270 height 40
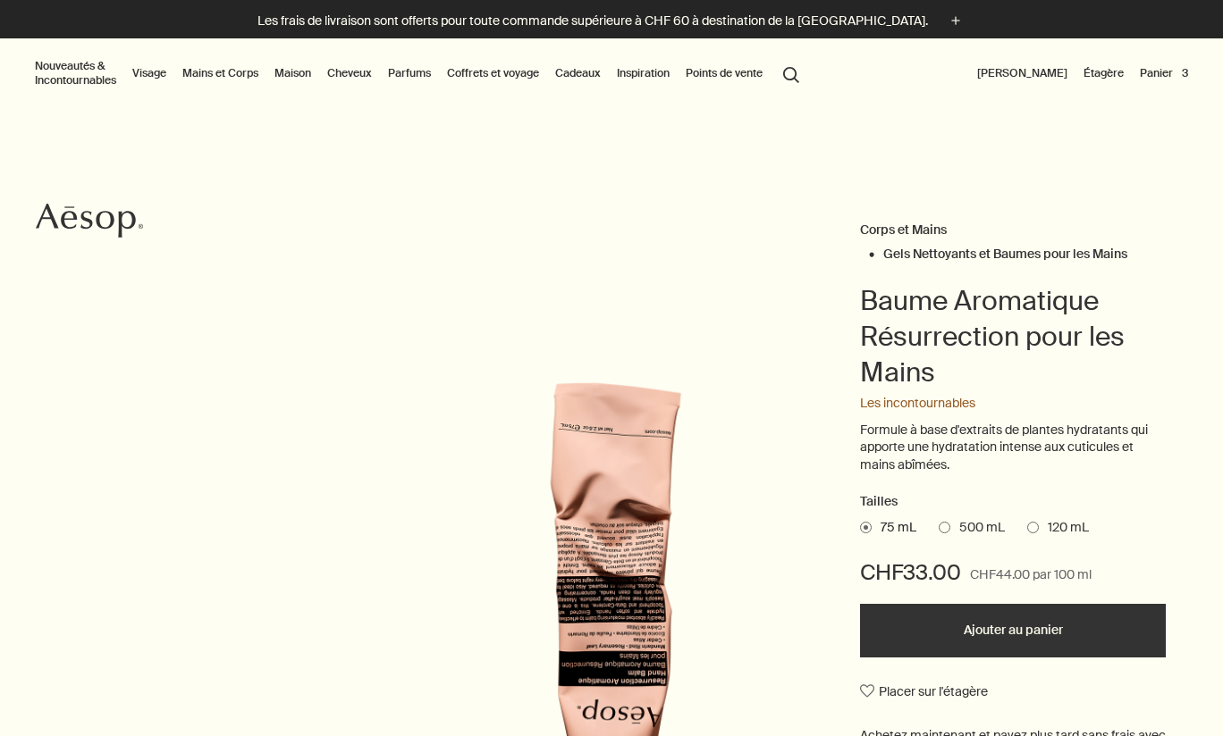
click at [979, 626] on button "Ajouter au panier" at bounding box center [1013, 631] width 306 height 54
click at [1142, 72] on button "Panier 4" at bounding box center [1163, 73] width 56 height 21
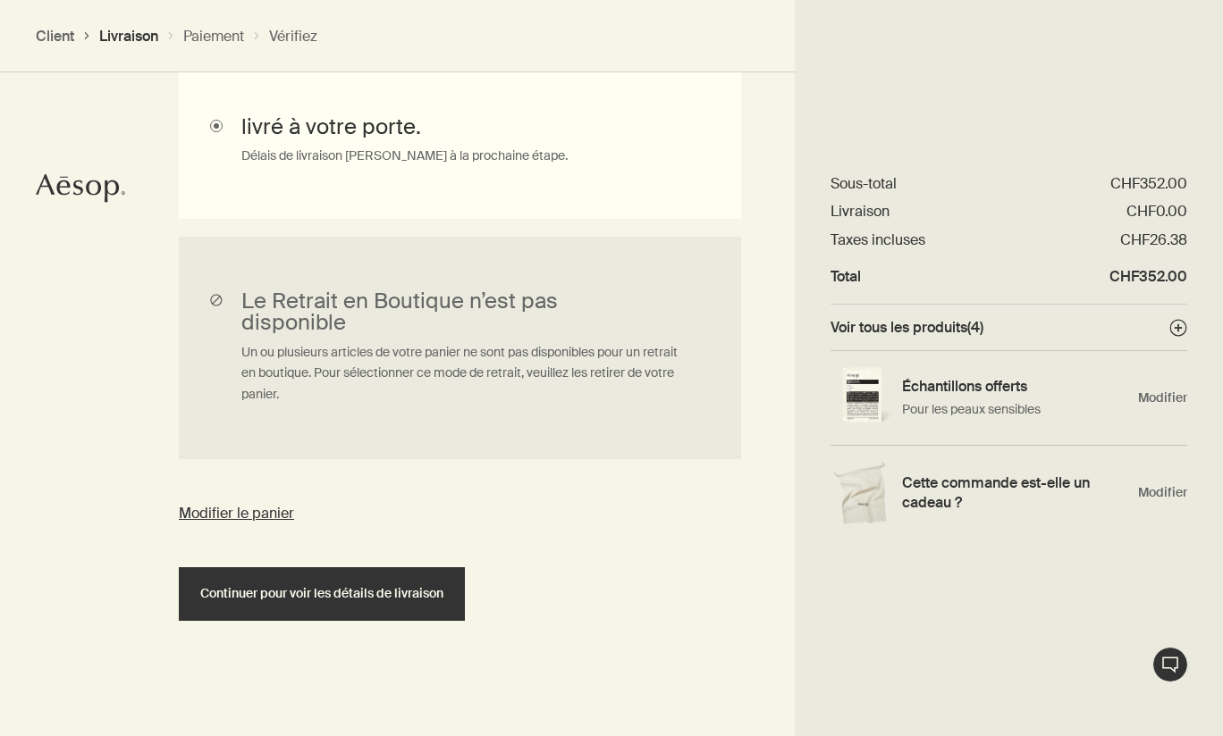
scroll to position [609, 0]
click at [942, 407] on p "Pour les peaux sensibles" at bounding box center [1015, 409] width 227 height 19
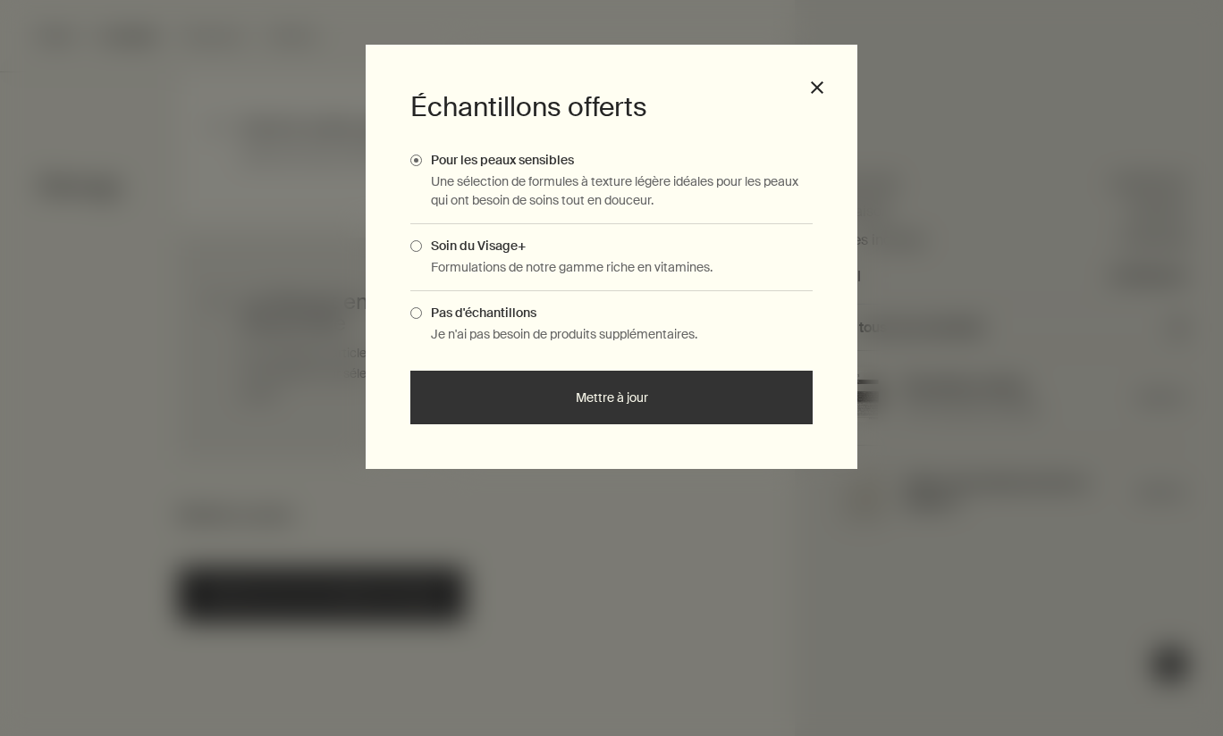
click at [410, 236] on div "Soin du Visage+ Formulations de notre gamme riche en vitamines." at bounding box center [611, 257] width 402 height 67
click at [411, 252] on label "Soin du Visage+" at bounding box center [611, 246] width 402 height 16
click at [422, 249] on input "Soin du Visage+" at bounding box center [422, 244] width 0 height 12
click at [499, 408] on button "Mettre à jour" at bounding box center [611, 398] width 402 height 54
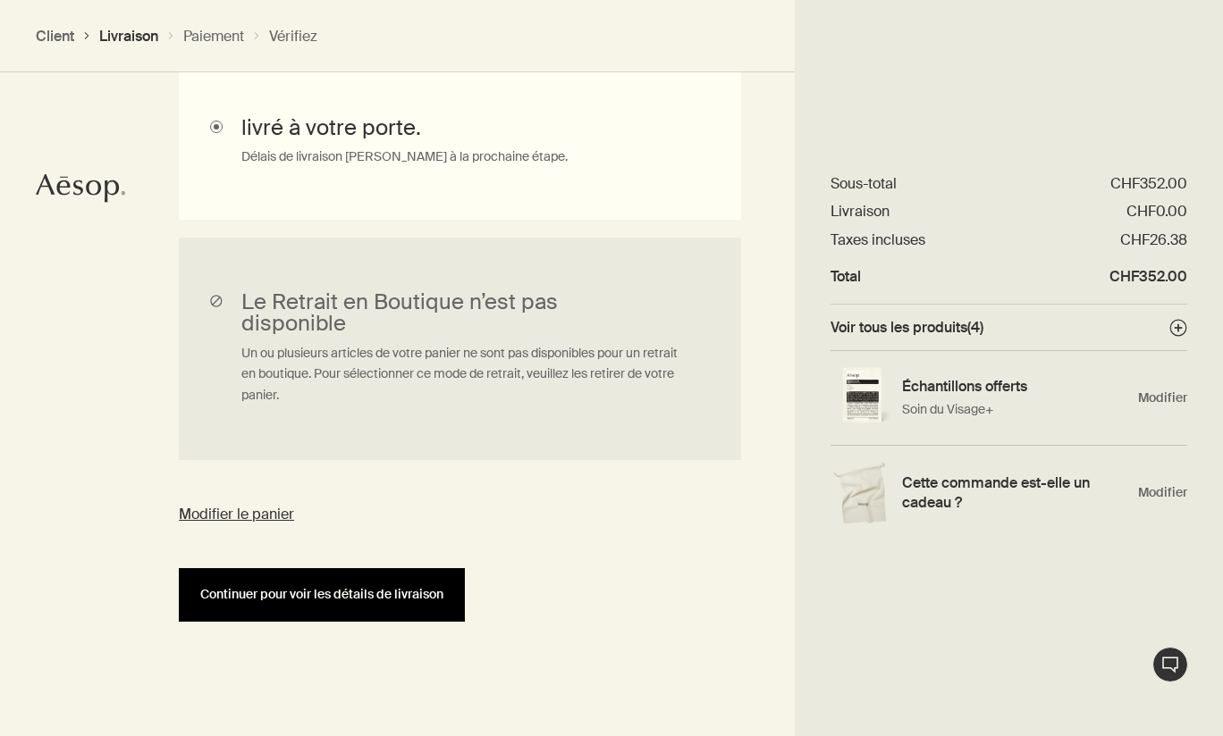
click at [393, 609] on button "Continuer pour voir les détails de livraison" at bounding box center [322, 595] width 286 height 54
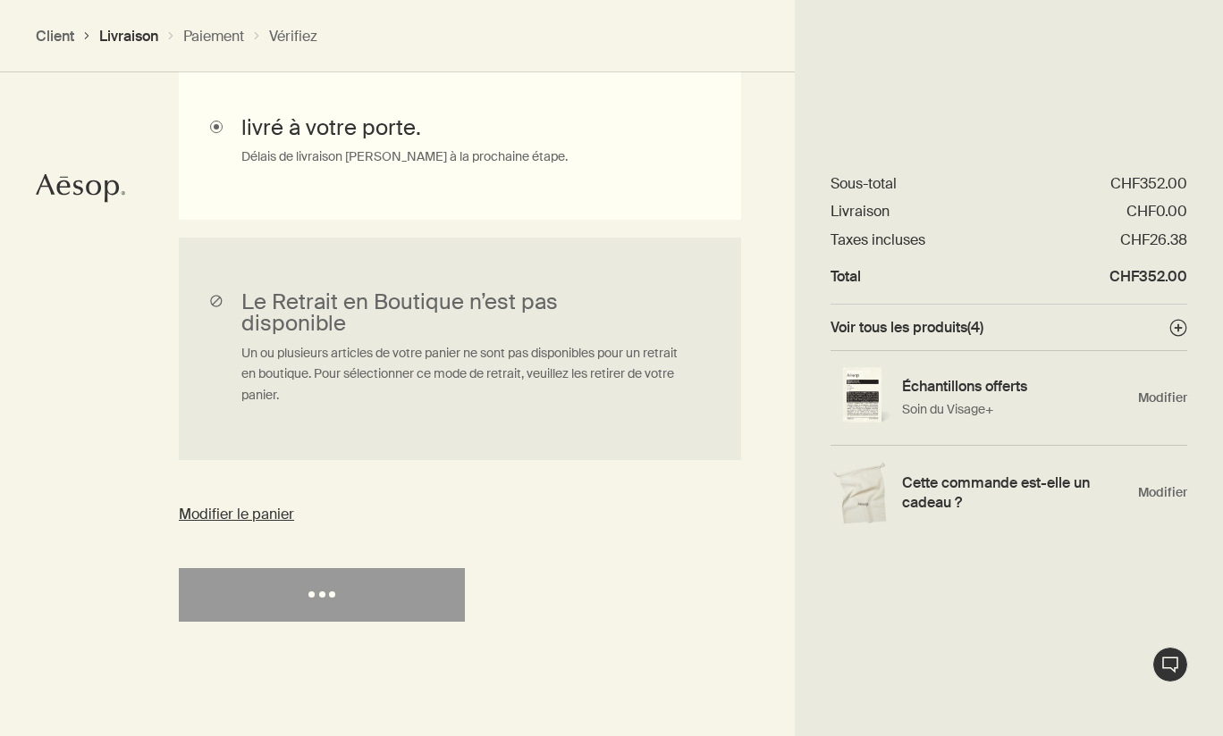
select select "CH"
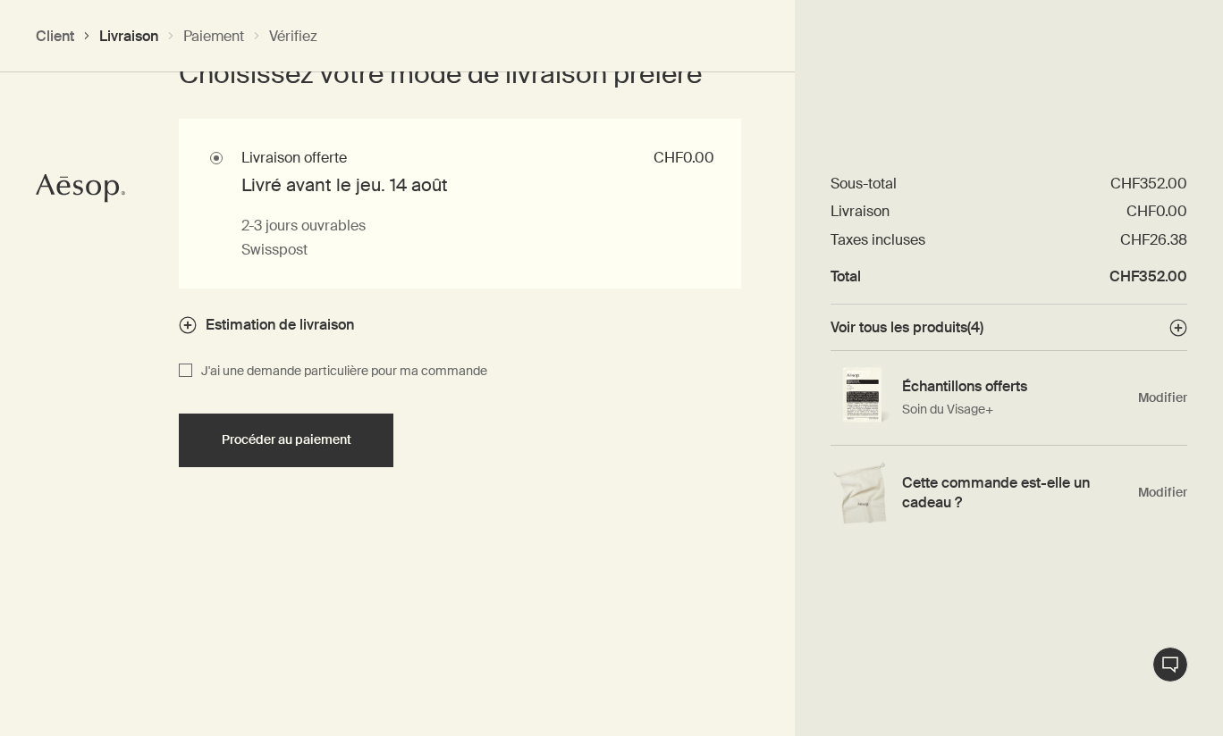
scroll to position [1696, 0]
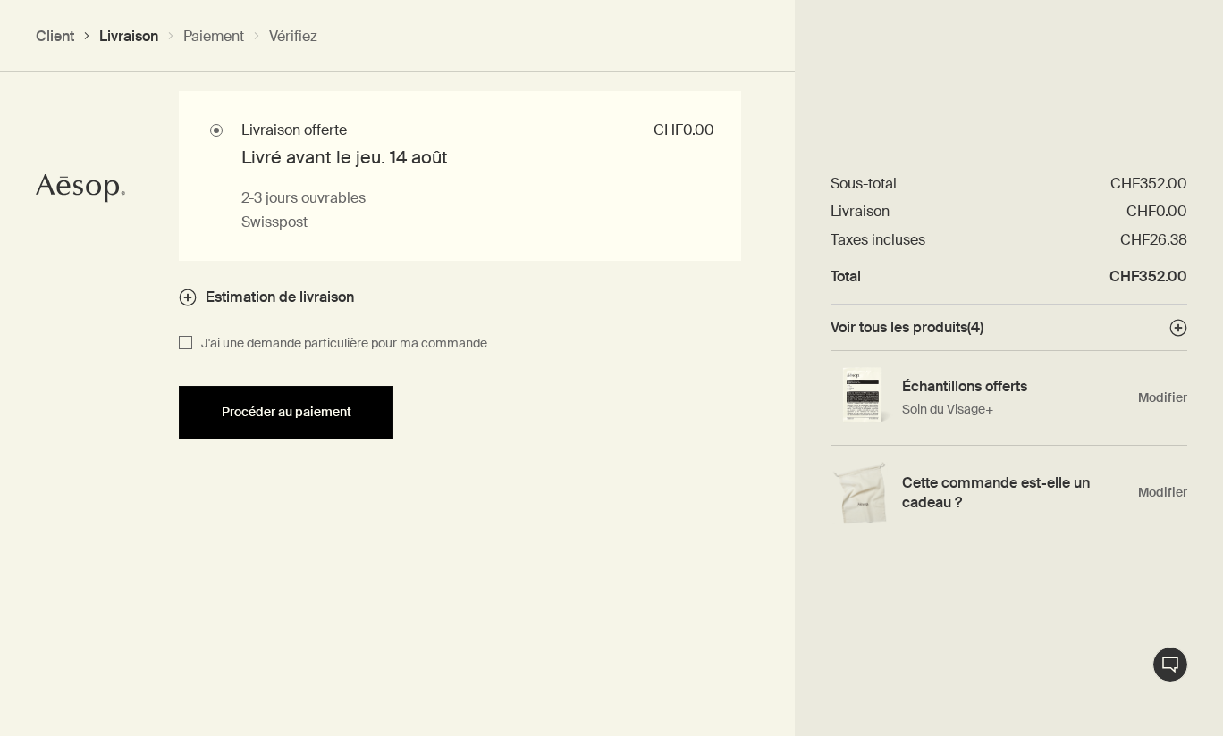
click at [313, 420] on button "Procéder au paiement" at bounding box center [286, 413] width 214 height 54
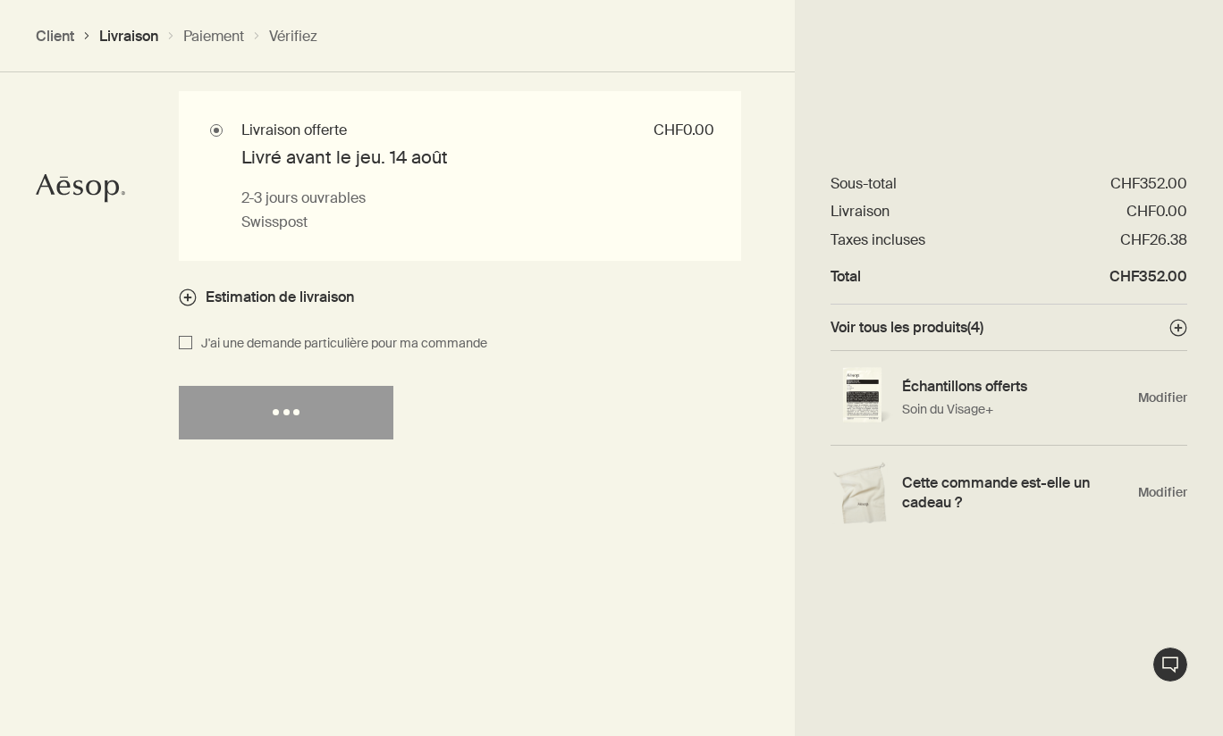
select select "CH"
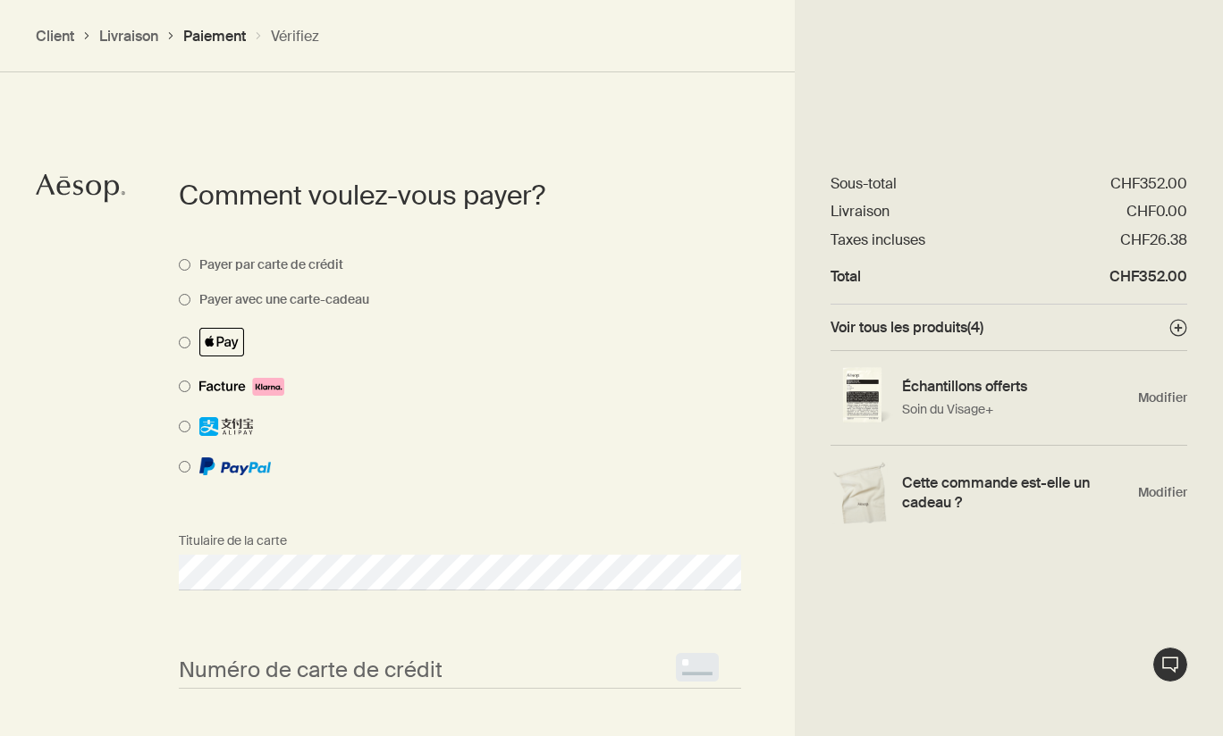
scroll to position [1265, 0]
select select "CH"
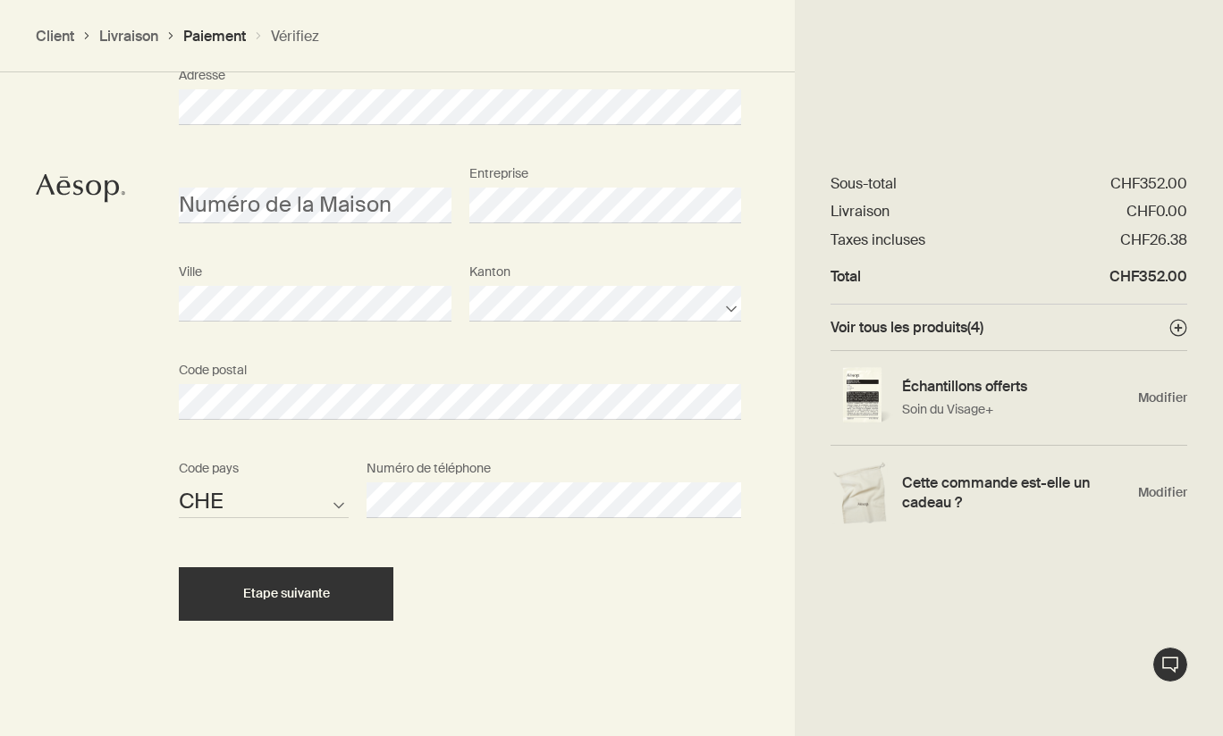
scroll to position [1881, 0]
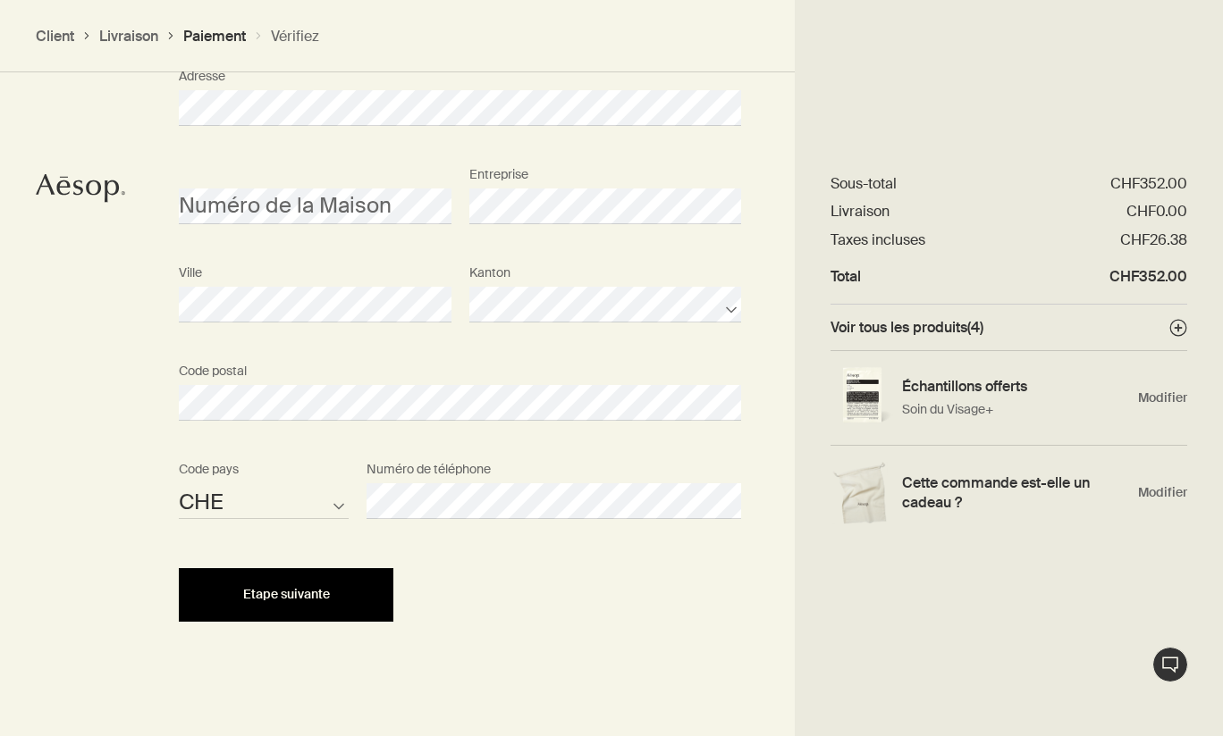
click at [334, 588] on div "Etape suivante" at bounding box center [286, 594] width 172 height 13
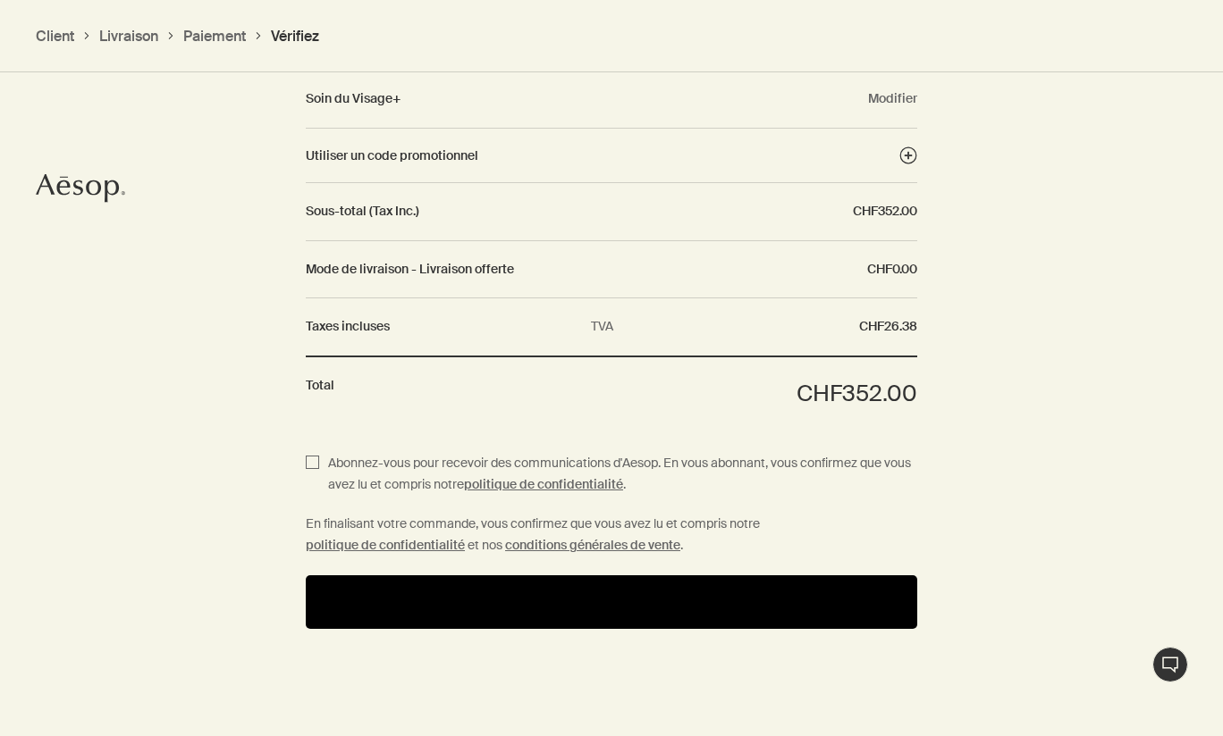
scroll to position [2202, 0]
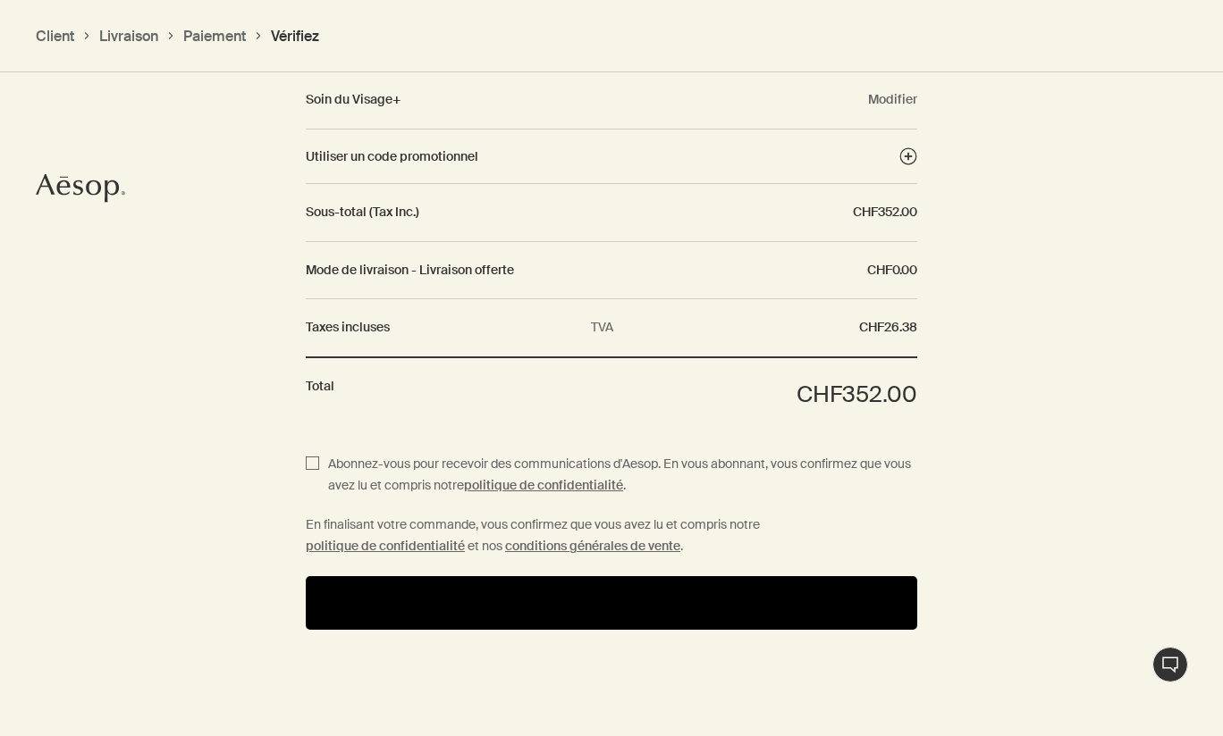
click at [619, 594] on button "Payer" at bounding box center [611, 603] width 611 height 54
